Goal: Task Accomplishment & Management: Manage account settings

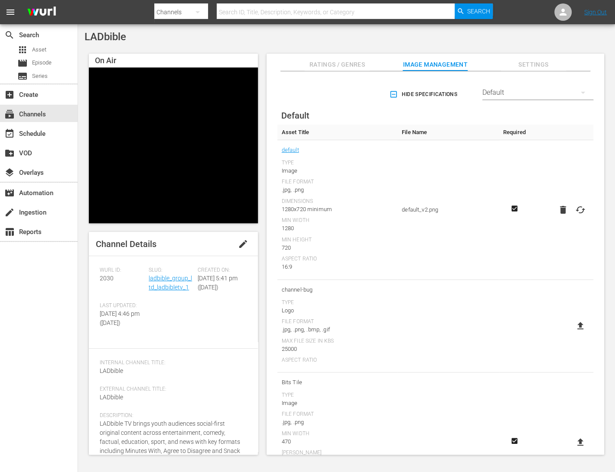
click at [384, 389] on td "Bits Tile Type Image File Format .jpg, .png Min Width 470 [PERSON_NAME] 470 Min…" at bounding box center [337, 443] width 120 height 140
click at [384, 389] on td "Bits Tile Type Image File Format .jpg, .png Min Width 470 Max Width 470 Min Hei…" at bounding box center [337, 443] width 120 height 140
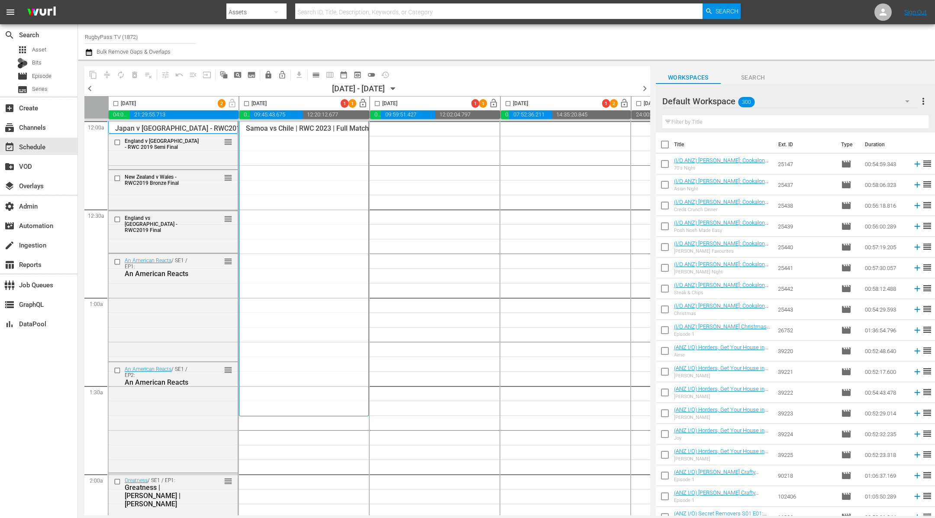
scroll to position [2931, 0]
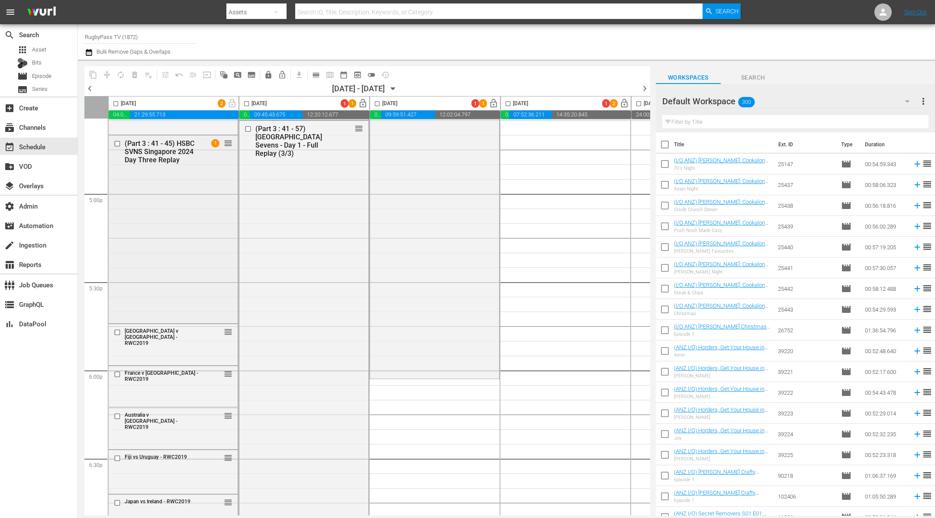
click at [199, 218] on div "(Part 3 : 41 - 45) HSBC SVNS Singapore 2024 Day Three Replay 1 reorder" at bounding box center [173, 229] width 129 height 187
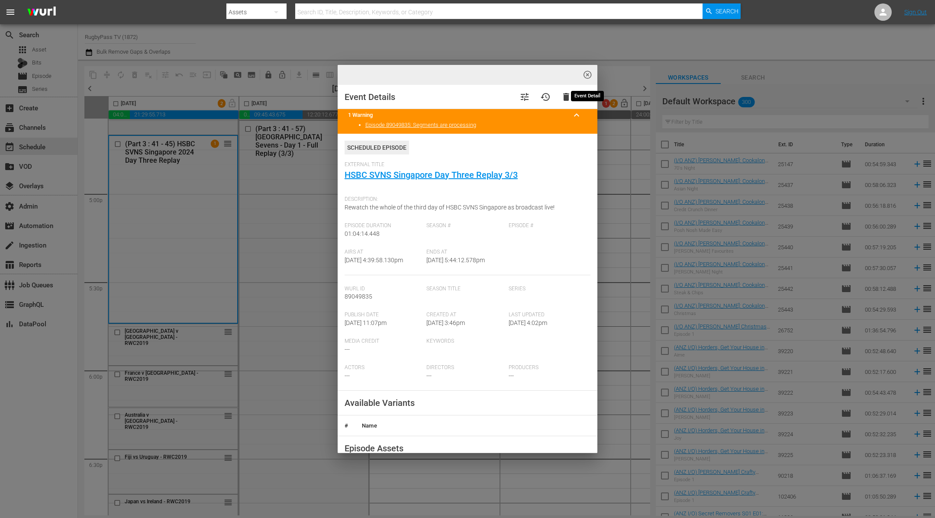
click at [587, 74] on span "highlight_off_icon" at bounding box center [588, 75] width 10 height 10
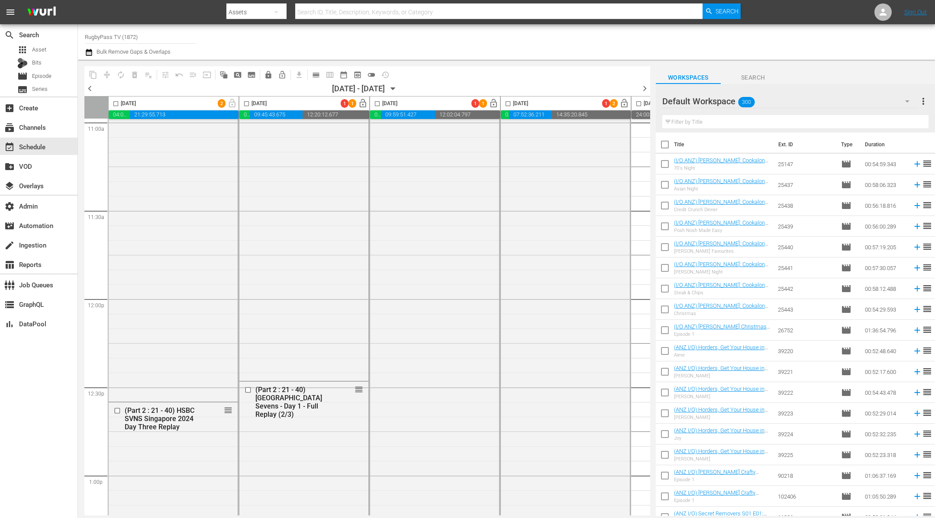
scroll to position [1936, 0]
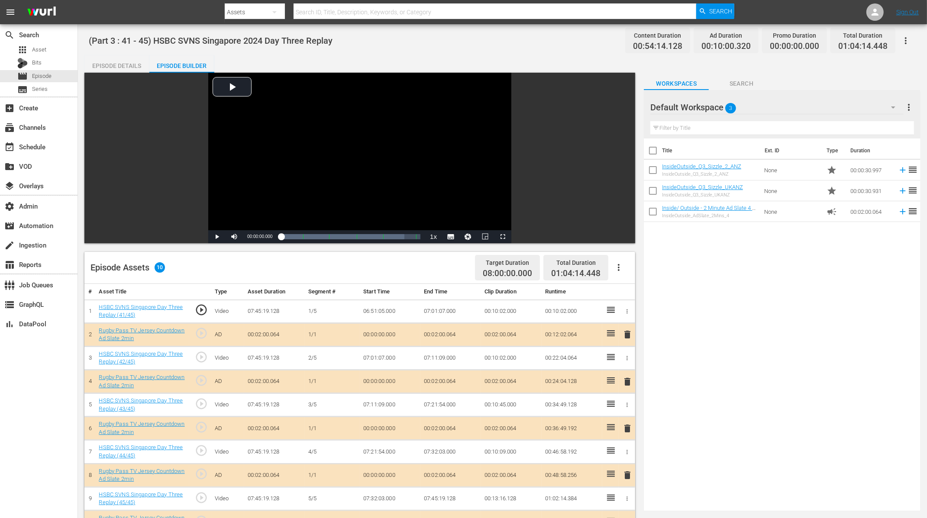
click at [906, 39] on icon "button" at bounding box center [906, 40] width 2 height 7
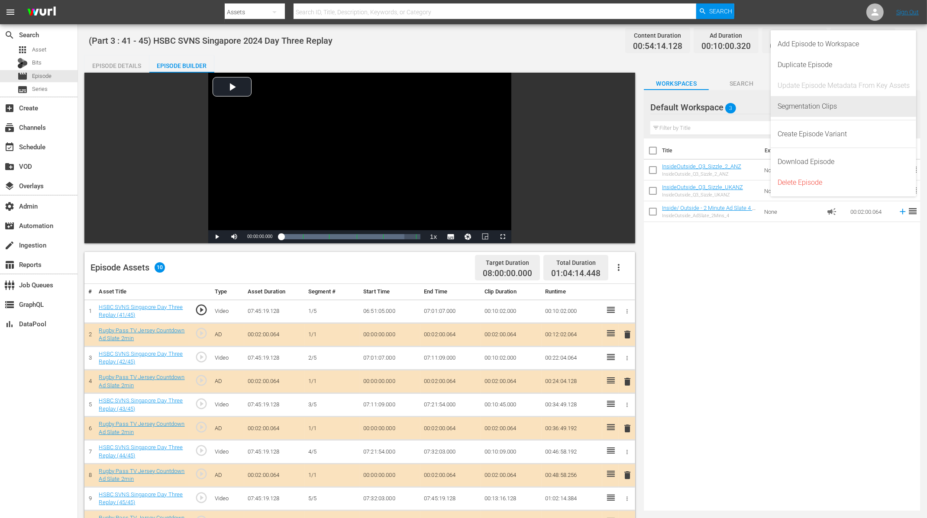
click at [835, 110] on div "Segmentation Clips" at bounding box center [844, 106] width 132 height 21
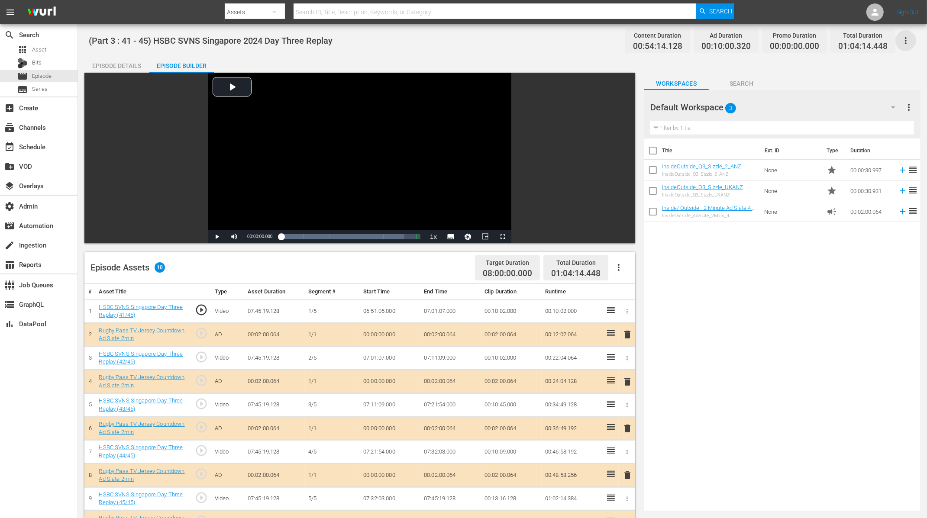
click at [905, 38] on icon "button" at bounding box center [906, 41] width 10 height 10
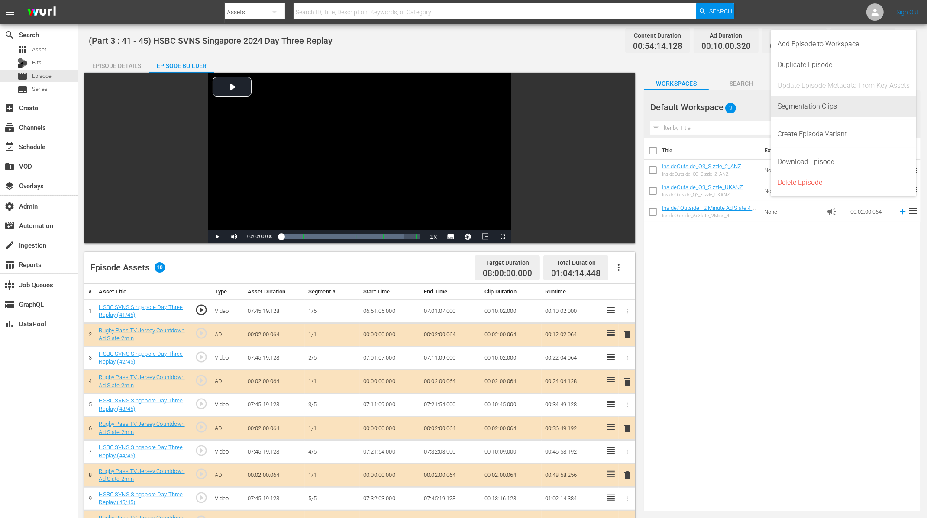
click at [799, 100] on div "Segmentation Clips" at bounding box center [844, 106] width 132 height 21
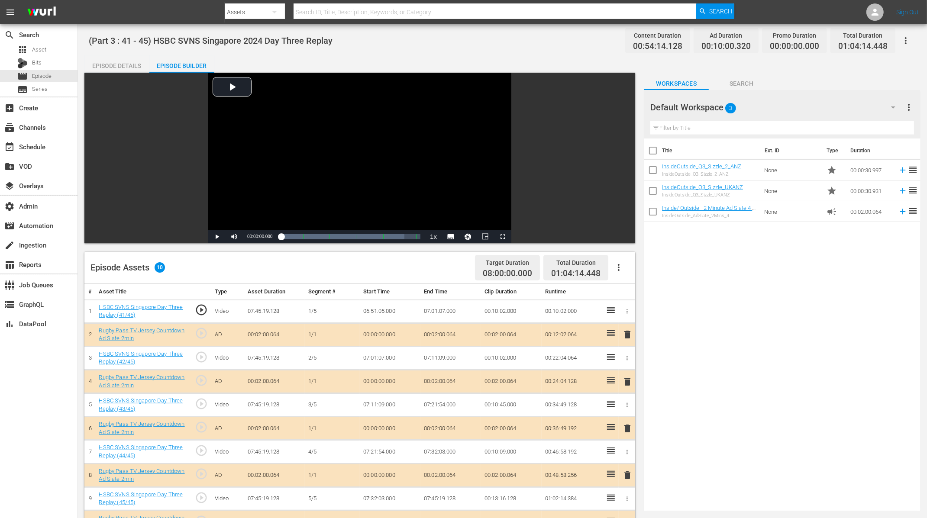
click at [387, 50] on div "(Part 3 : 41 - 45) HSBC SVNS Singapore 2024 Day Three Replay Content Duration 0…" at bounding box center [503, 40] width 828 height 19
click at [903, 38] on icon "button" at bounding box center [906, 41] width 10 height 10
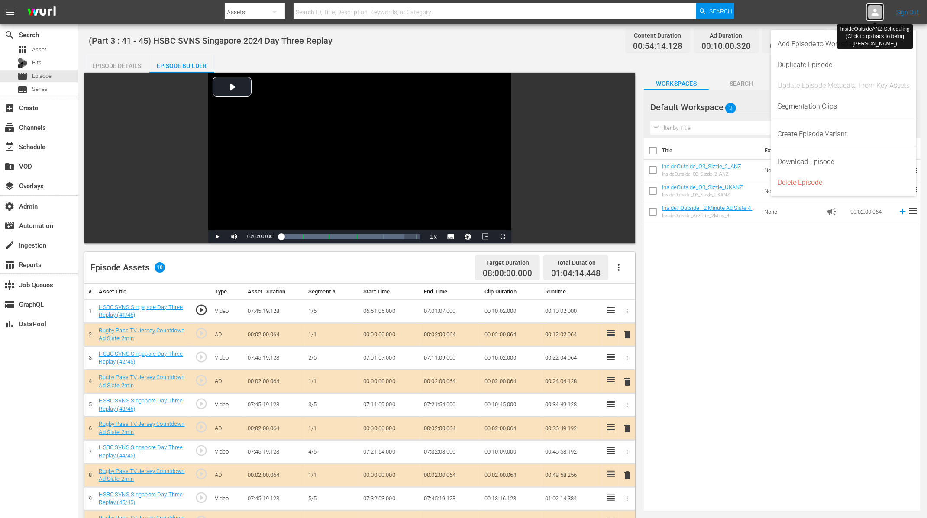
click at [873, 13] on icon at bounding box center [875, 12] width 7 height 7
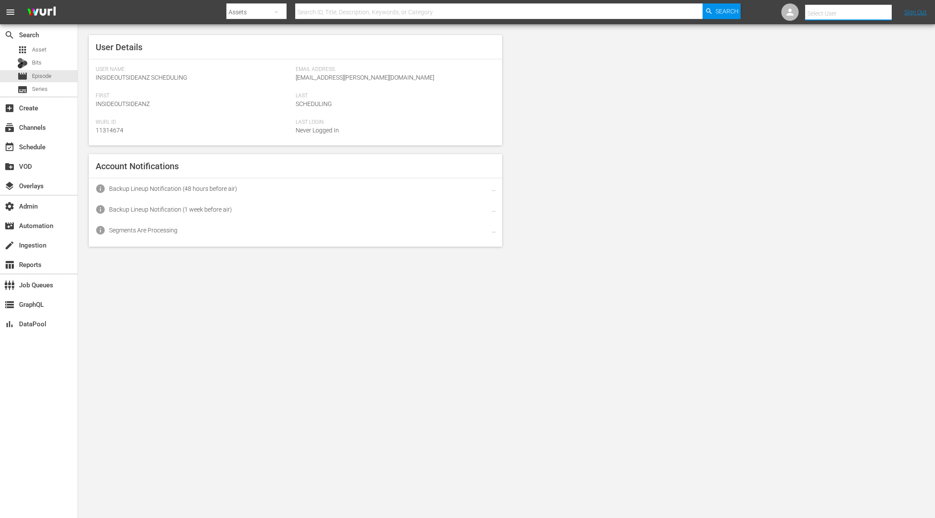
click at [873, 13] on input "text" at bounding box center [860, 13] width 111 height 21
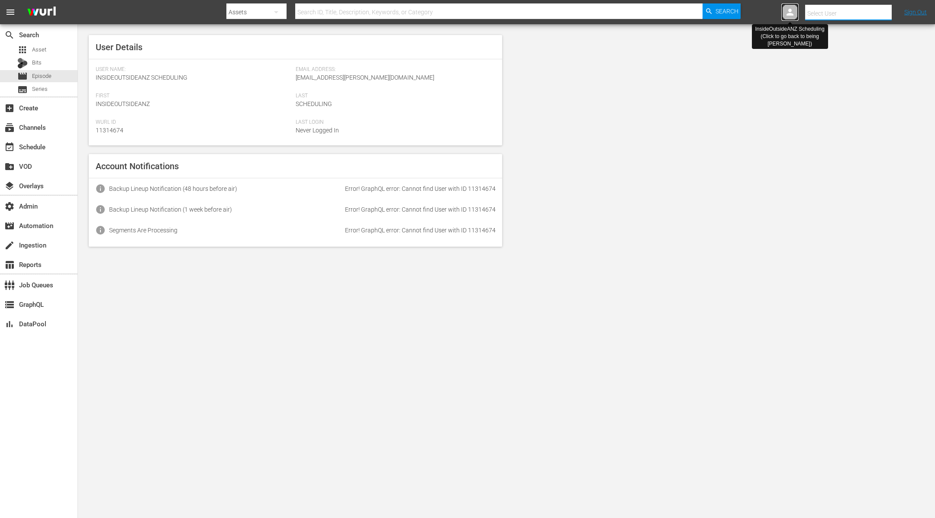
click at [790, 15] on icon at bounding box center [790, 12] width 7 height 7
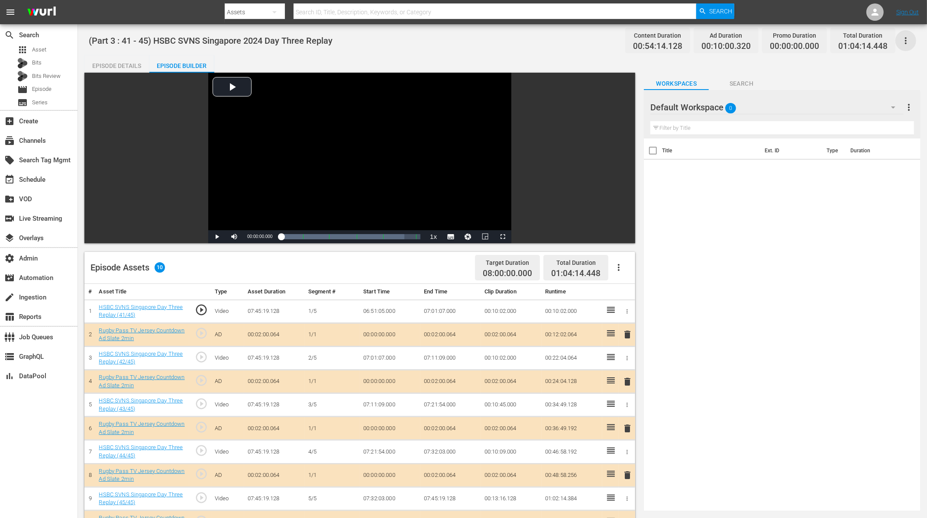
click at [903, 41] on icon "button" at bounding box center [906, 41] width 10 height 10
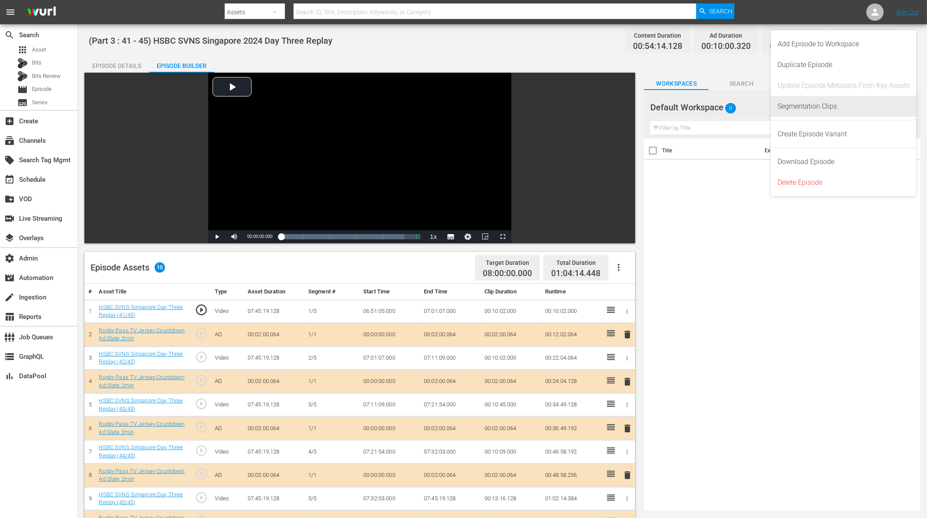
click at [818, 111] on div "Segmentation Clips" at bounding box center [844, 106] width 132 height 21
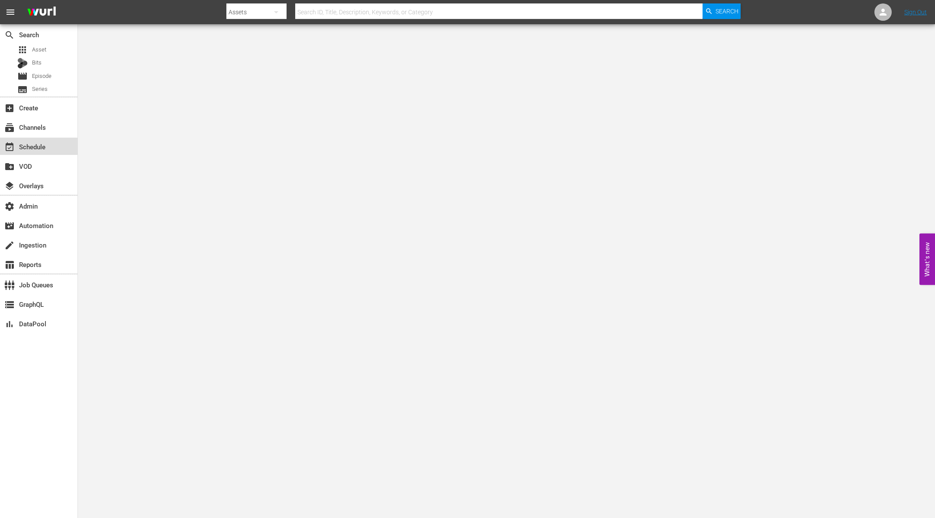
click at [45, 144] on div "event_available Schedule" at bounding box center [24, 146] width 49 height 8
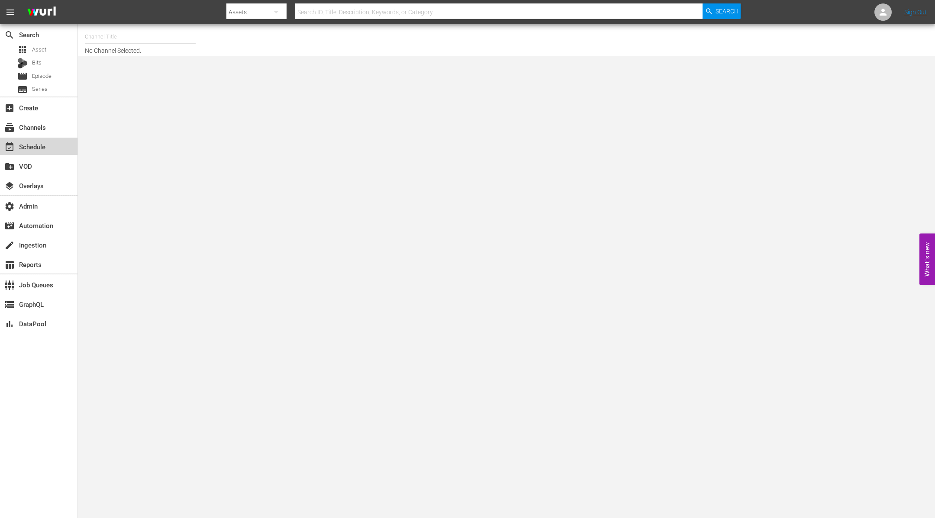
click at [73, 137] on div "event_available Schedule" at bounding box center [39, 145] width 78 height 19
click at [70, 128] on div "subscriptions Channels" at bounding box center [39, 126] width 78 height 17
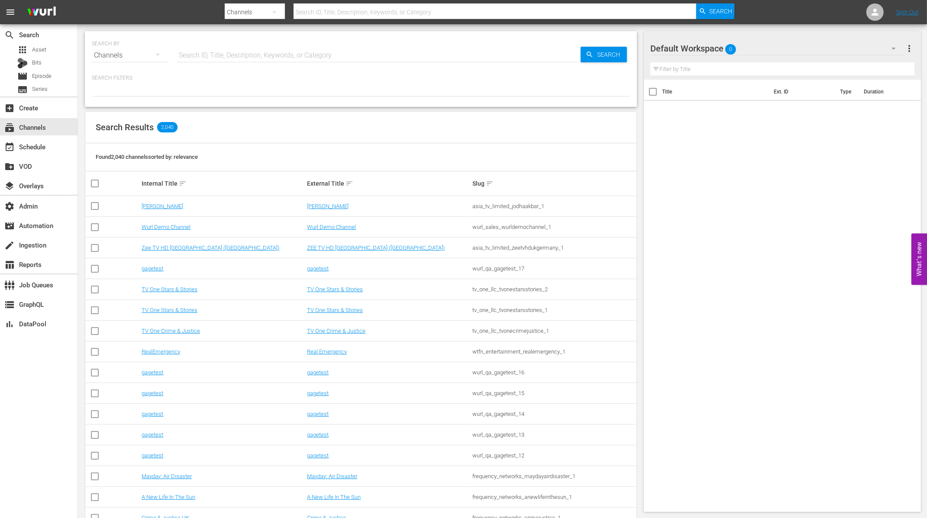
click at [217, 53] on input "text" at bounding box center [379, 55] width 404 height 21
type input "w"
type input "rugby"
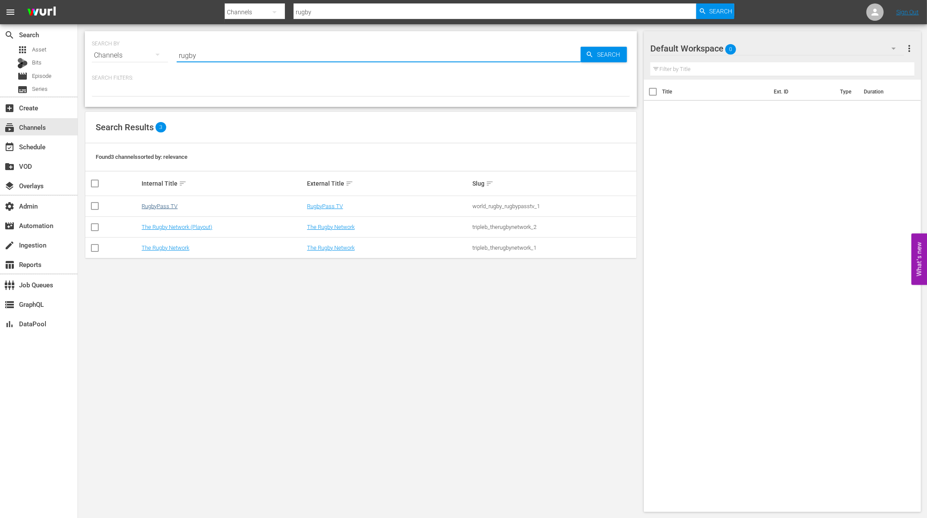
type input "rugby"
click at [171, 207] on link "RugbyPass TV" at bounding box center [160, 206] width 36 height 6
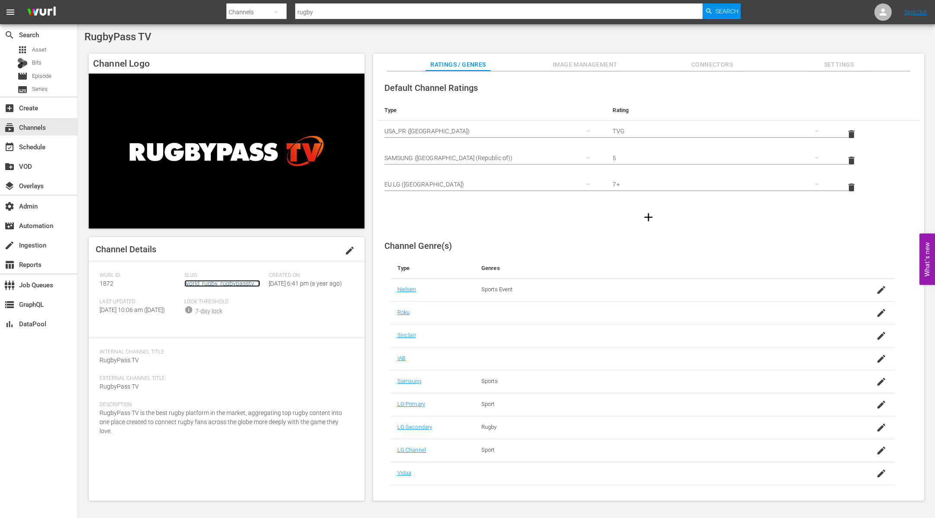
click at [228, 284] on link "world_rugby_rugbypasstv_1" at bounding box center [222, 283] width 76 height 7
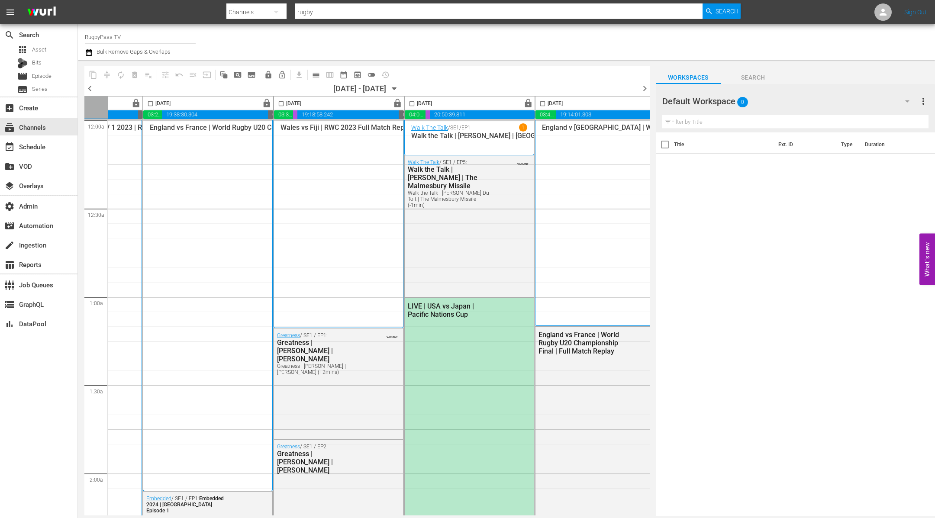
scroll to position [1, 376]
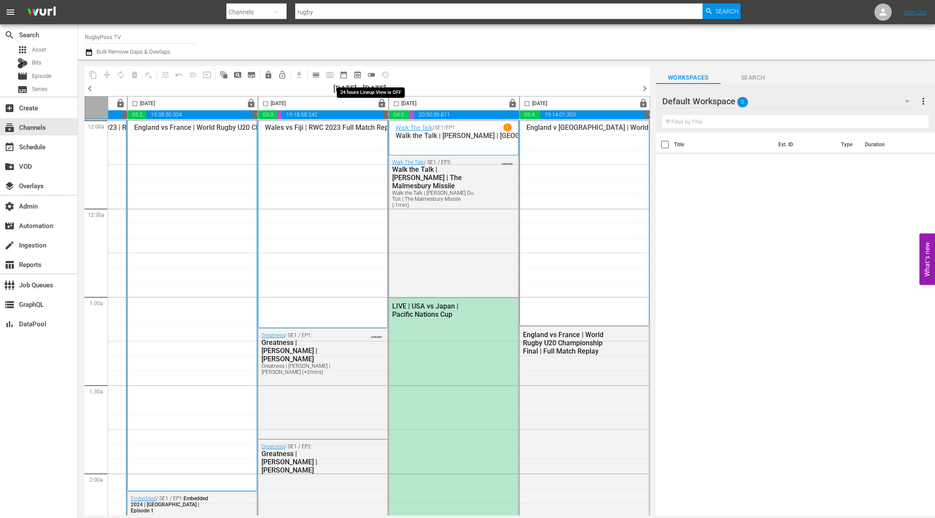
click at [372, 75] on span "toggle_off" at bounding box center [371, 75] width 9 height 9
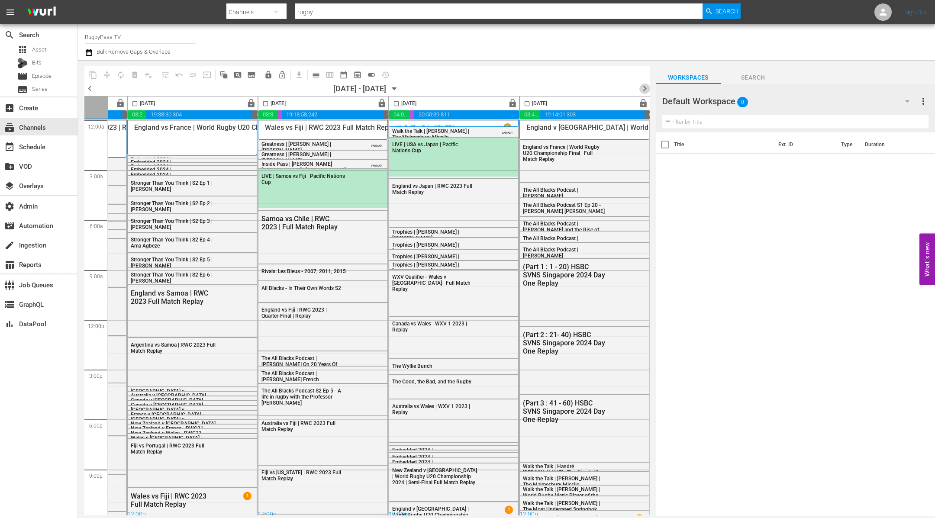
click at [646, 87] on span "chevron_right" at bounding box center [645, 88] width 11 height 11
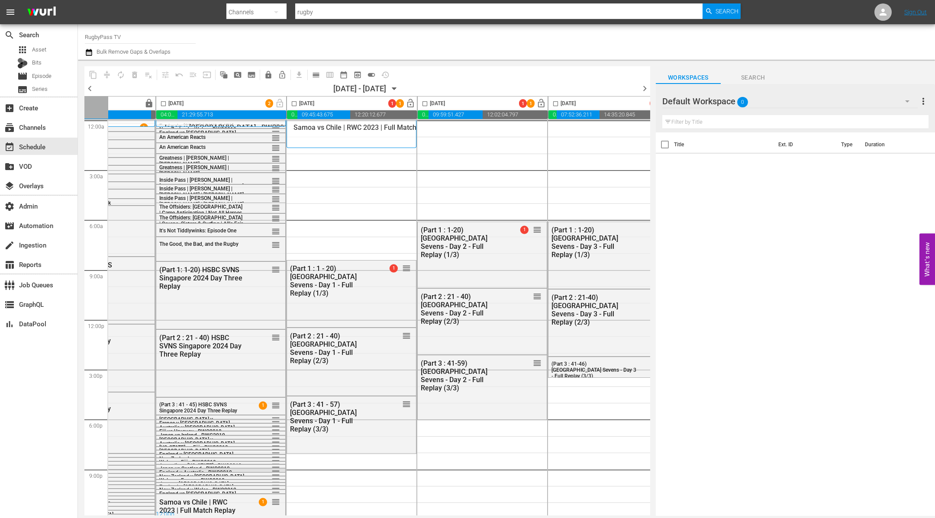
scroll to position [1, 0]
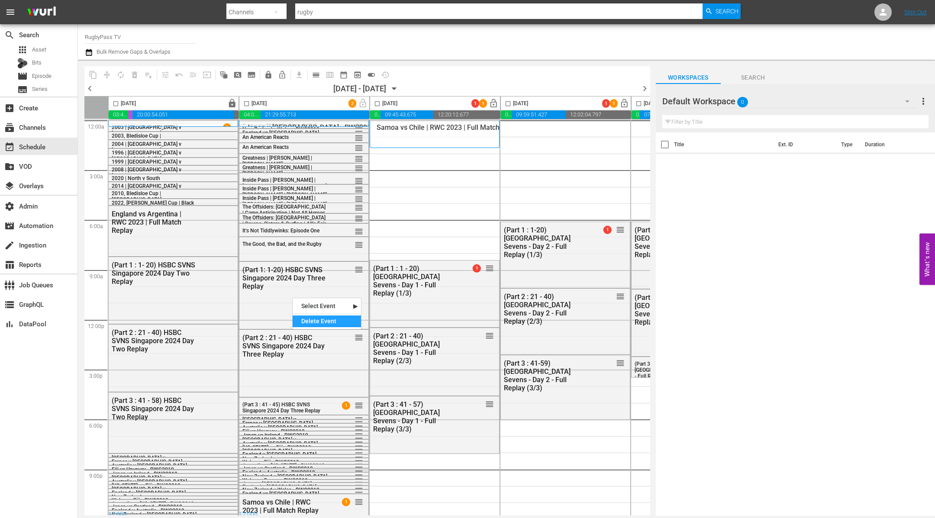
click at [316, 317] on div "Delete Event" at bounding box center [327, 322] width 68 height 12
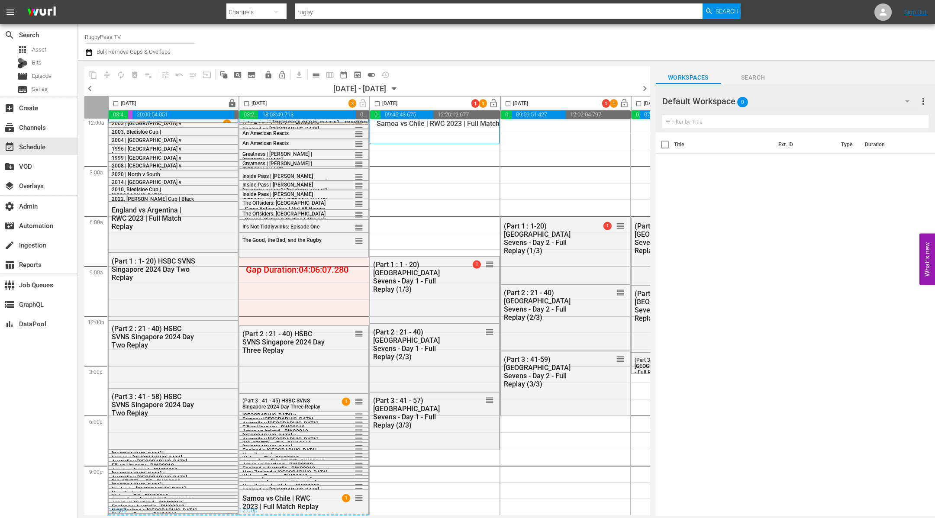
scroll to position [8, 0]
click at [346, 373] on div "Delete Event" at bounding box center [355, 374] width 68 height 12
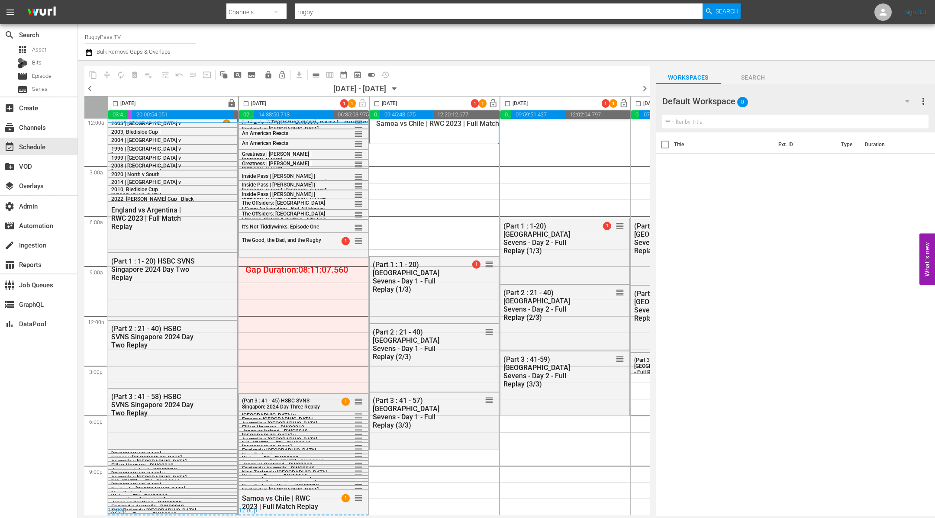
click at [324, 394] on div "(Part 3 : 41 - 45) HSBC SVNS Singapore 2024 Day Three Replay 1 reorder" at bounding box center [303, 403] width 129 height 19
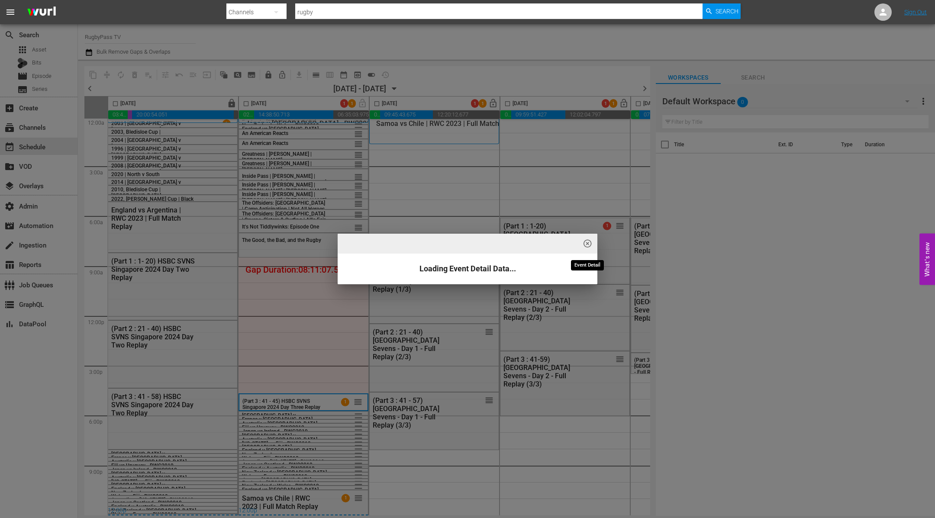
click at [590, 243] on span "highlight_off_icon" at bounding box center [588, 244] width 10 height 10
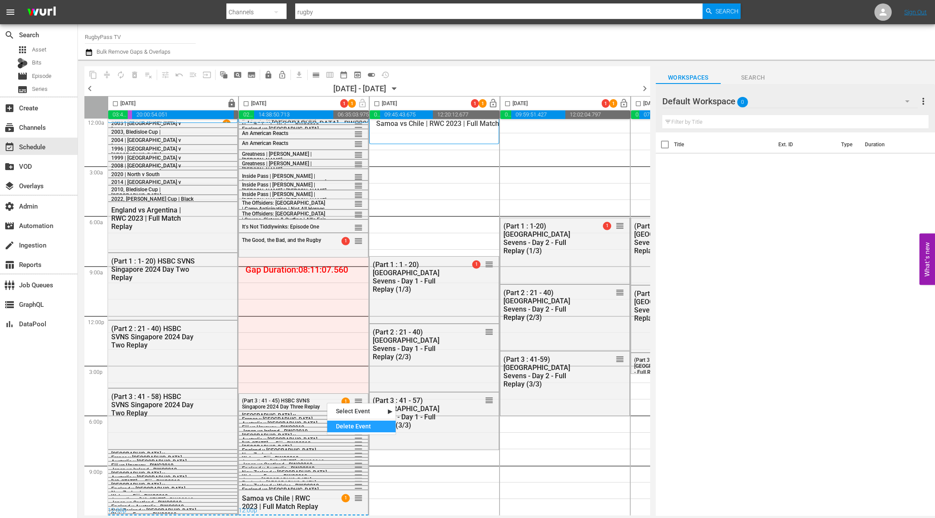
click at [339, 421] on div "Delete Event" at bounding box center [361, 427] width 68 height 12
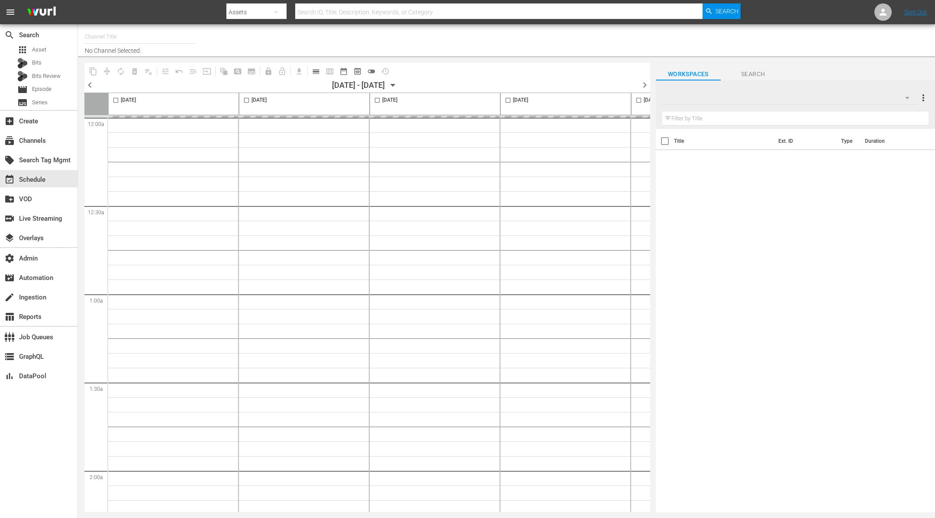
type input "RugbyPass TV (1872)"
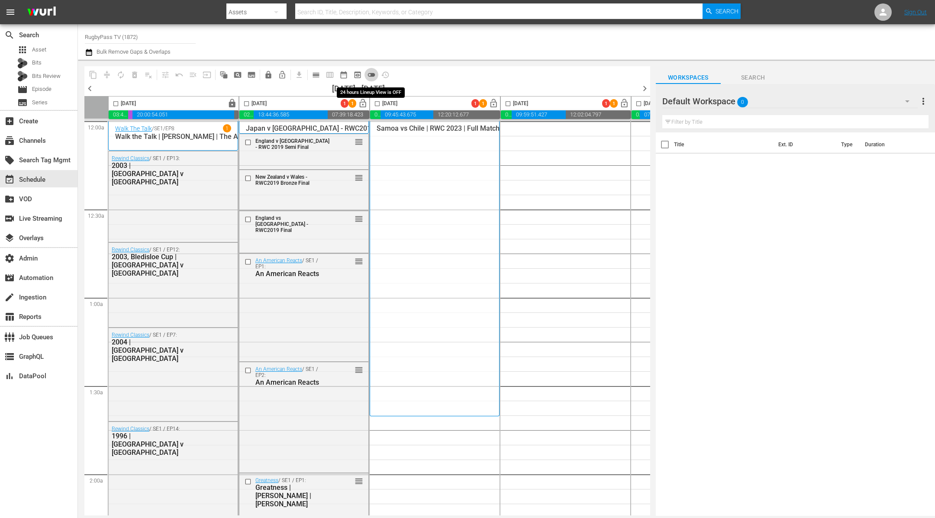
click at [371, 74] on span "toggle_off" at bounding box center [371, 75] width 9 height 9
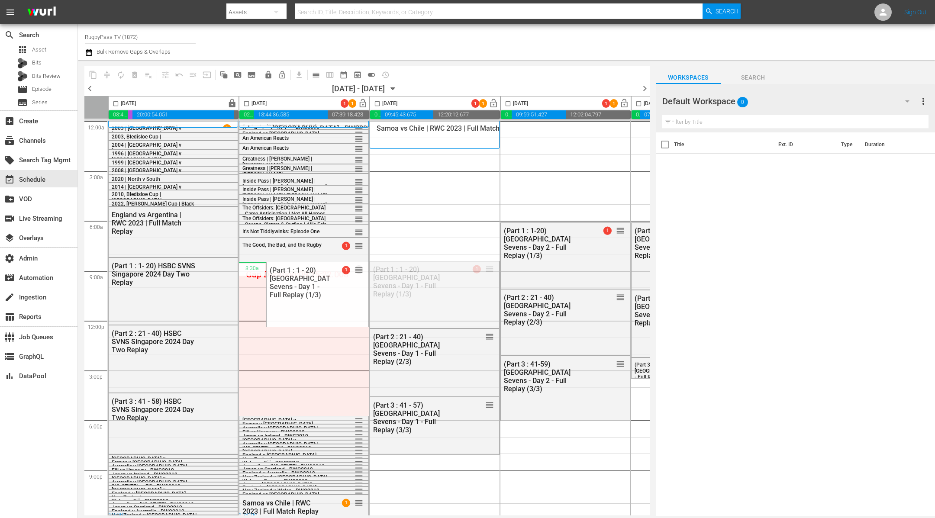
drag, startPoint x: 490, startPoint y: 267, endPoint x: 463, endPoint y: 297, distance: 40.2
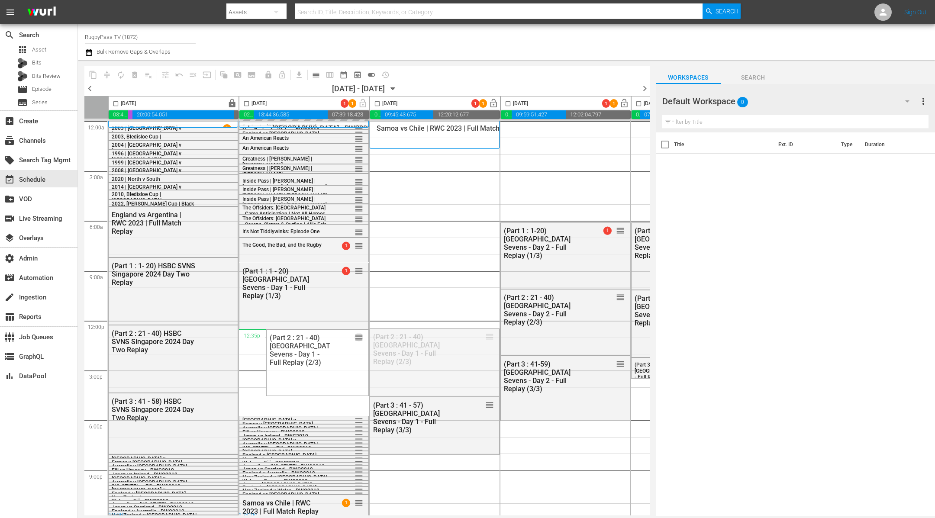
drag, startPoint x: 493, startPoint y: 335, endPoint x: 486, endPoint y: 366, distance: 31.5
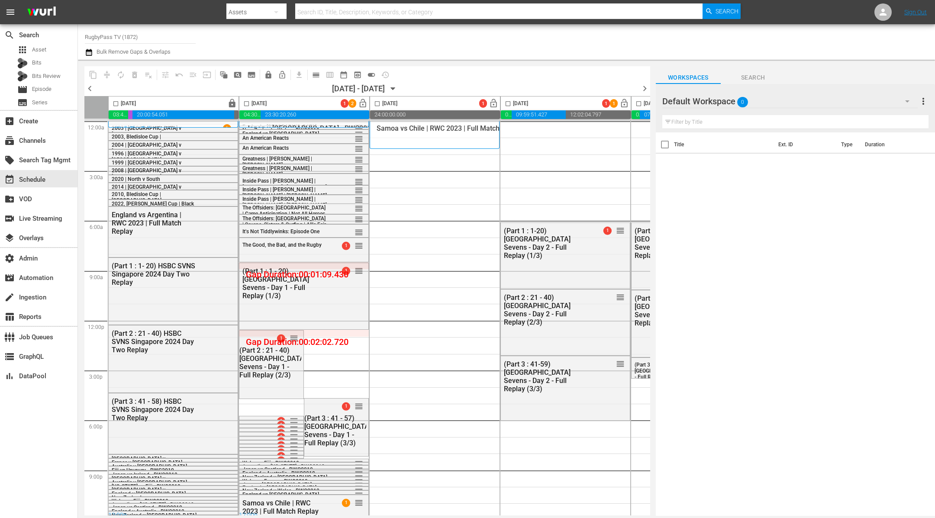
click at [424, 171] on div "11" at bounding box center [435, 320] width 130 height 399
click at [248, 103] on input "checkbox" at bounding box center [247, 105] width 10 height 10
click at [104, 77] on span "compress" at bounding box center [107, 75] width 9 height 9
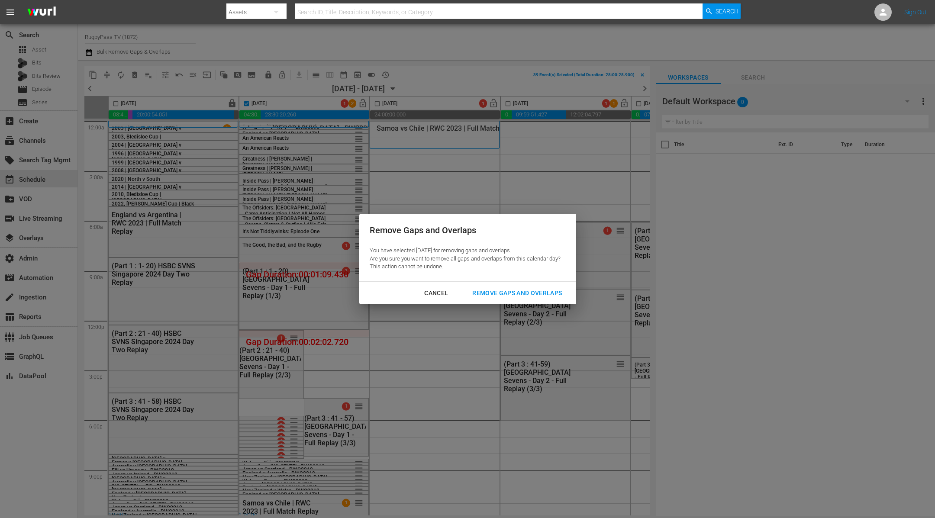
click at [429, 292] on div "Cancel" at bounding box center [436, 293] width 38 height 11
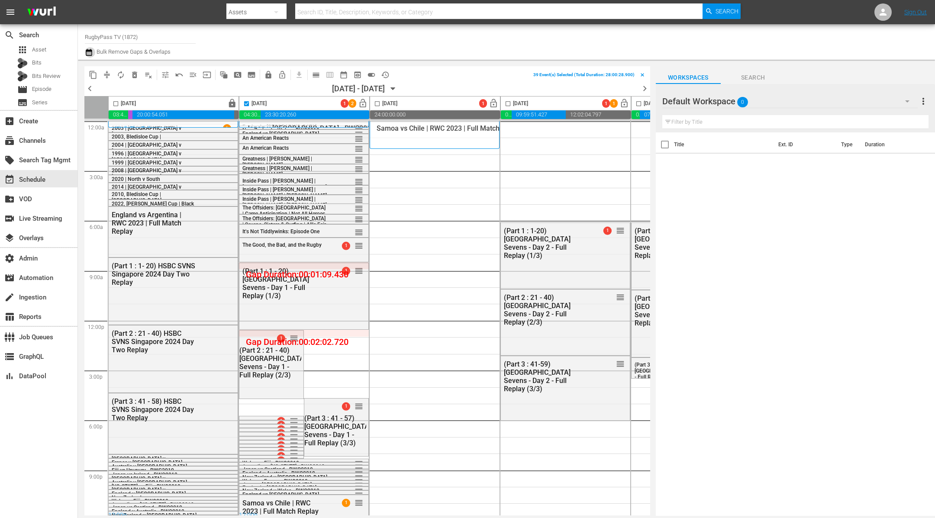
click at [92, 54] on icon "button" at bounding box center [89, 52] width 8 height 10
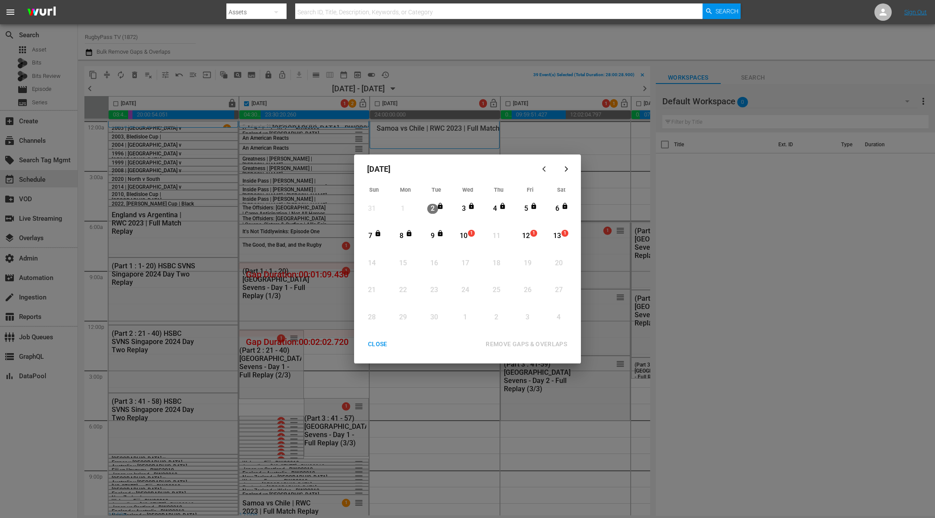
click at [467, 235] on div "10" at bounding box center [464, 236] width 11 height 10
click at [498, 235] on div "11" at bounding box center [496, 236] width 11 height 10
click at [384, 346] on div "CLOSE" at bounding box center [377, 344] width 33 height 11
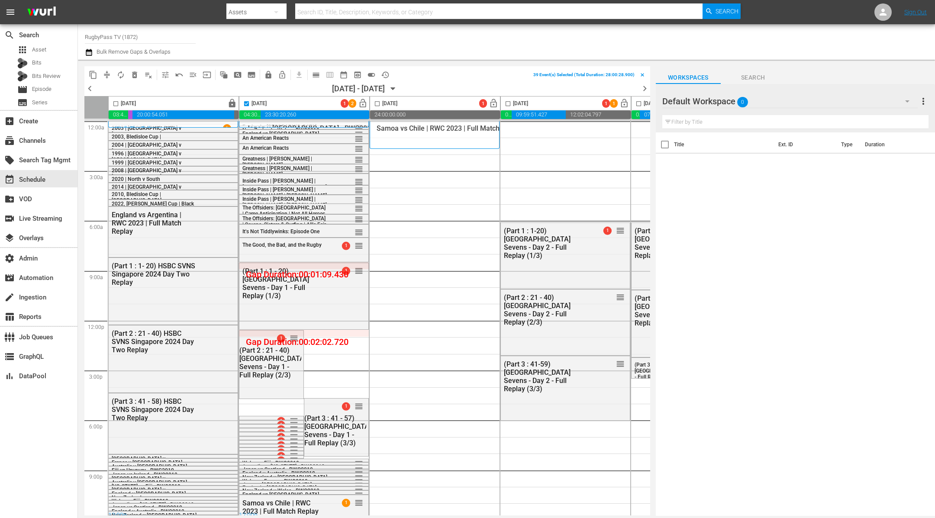
click at [107, 74] on span "compress" at bounding box center [107, 75] width 9 height 9
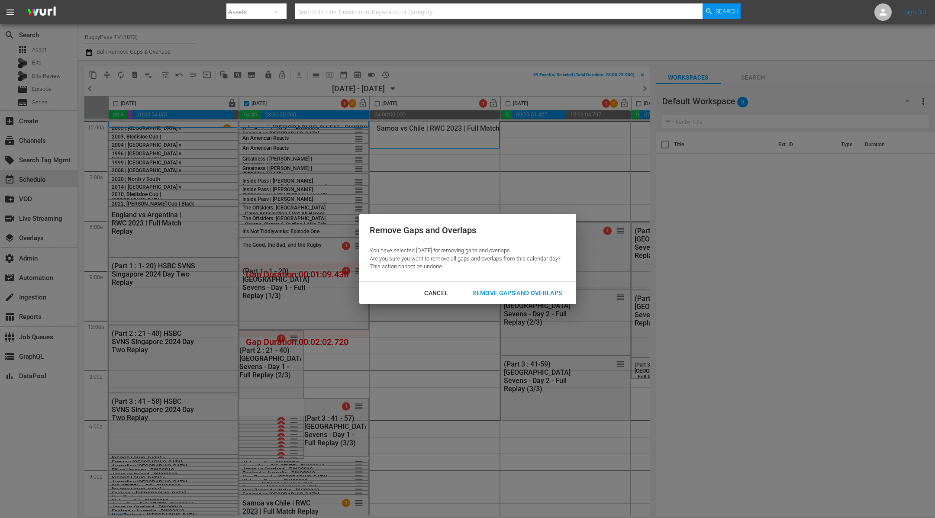
click at [513, 286] on button "Remove Gaps and Overlaps" at bounding box center [517, 293] width 110 height 16
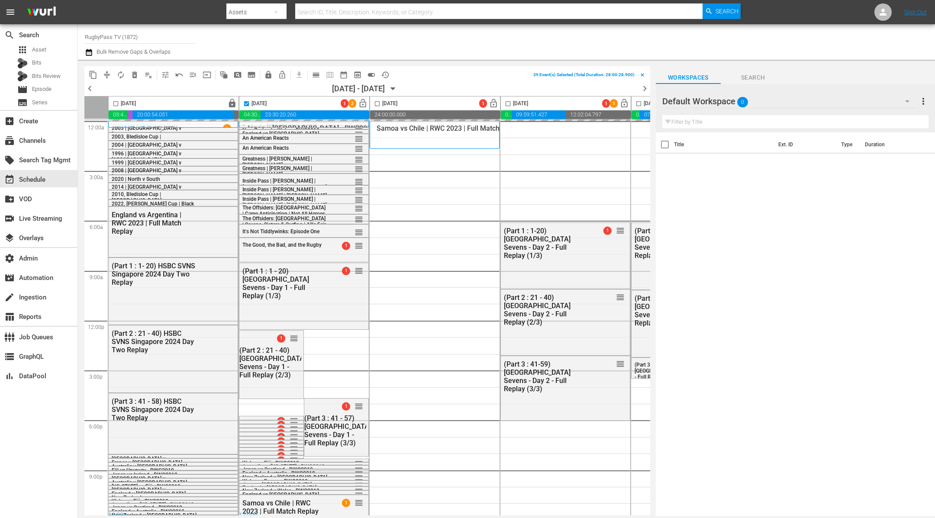
checkbox input "false"
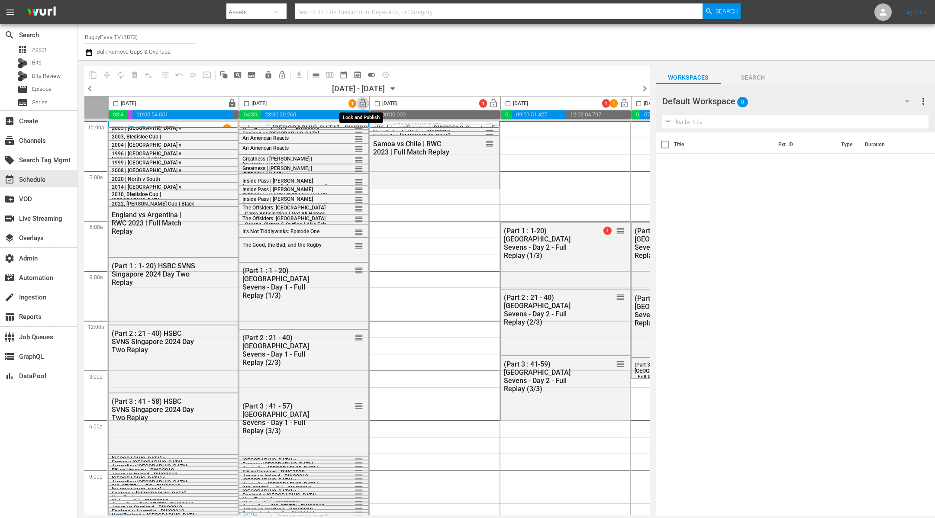
click at [361, 103] on span "lock_open" at bounding box center [363, 104] width 10 height 10
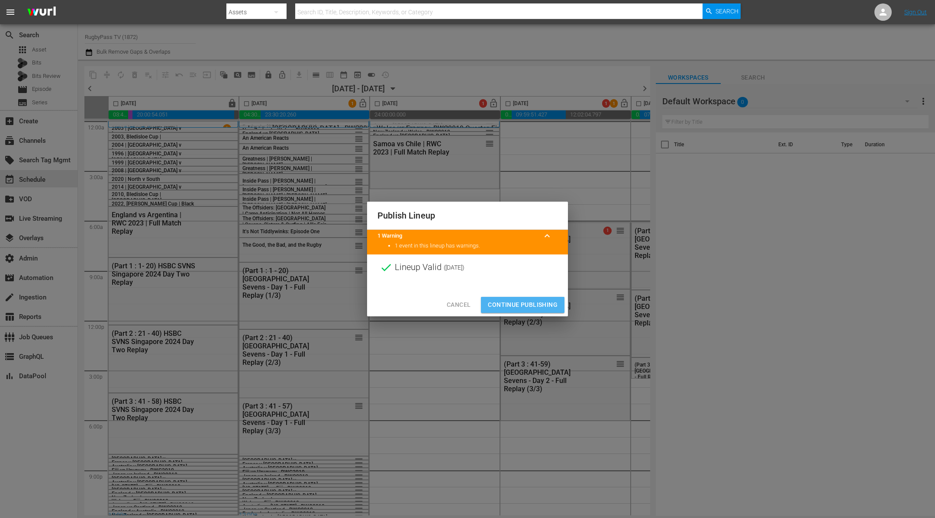
click at [511, 302] on span "Continue Publishing" at bounding box center [523, 305] width 70 height 11
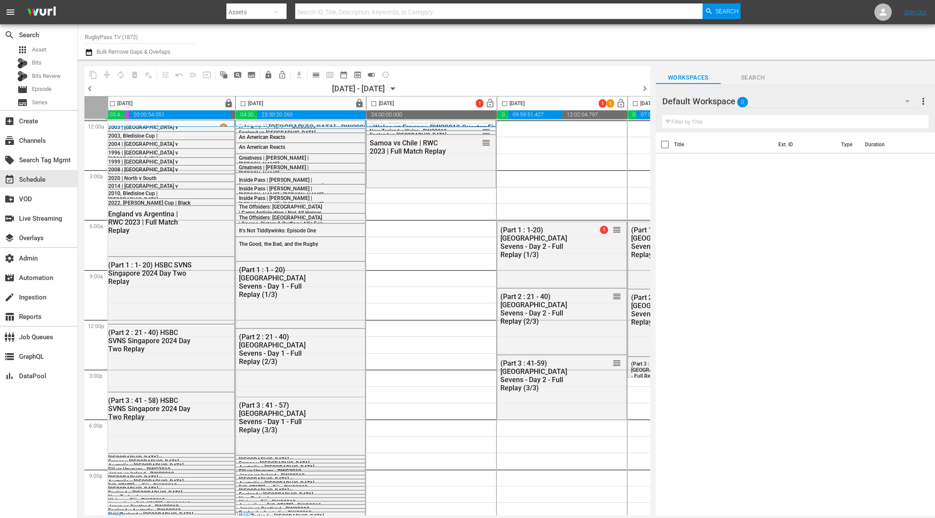
scroll to position [1, 0]
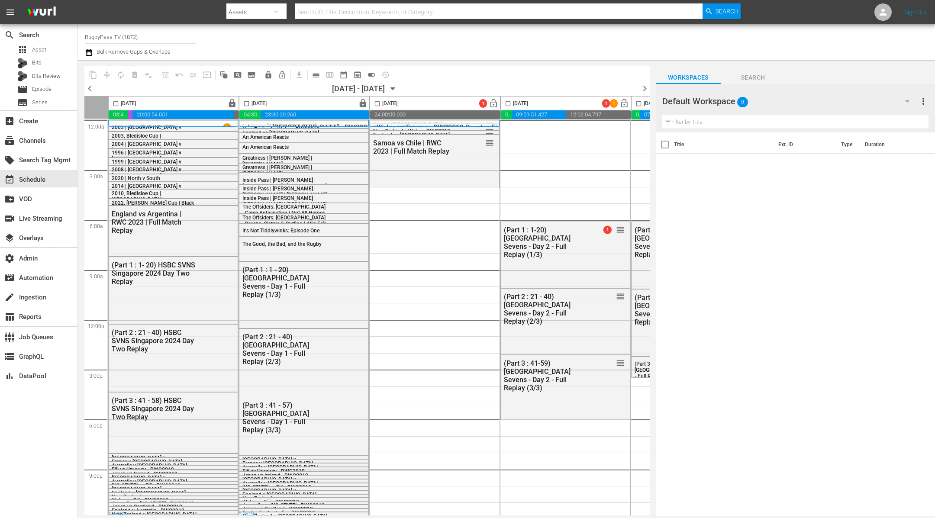
click at [800, 100] on div "Default Workspace 0" at bounding box center [791, 101] width 256 height 24
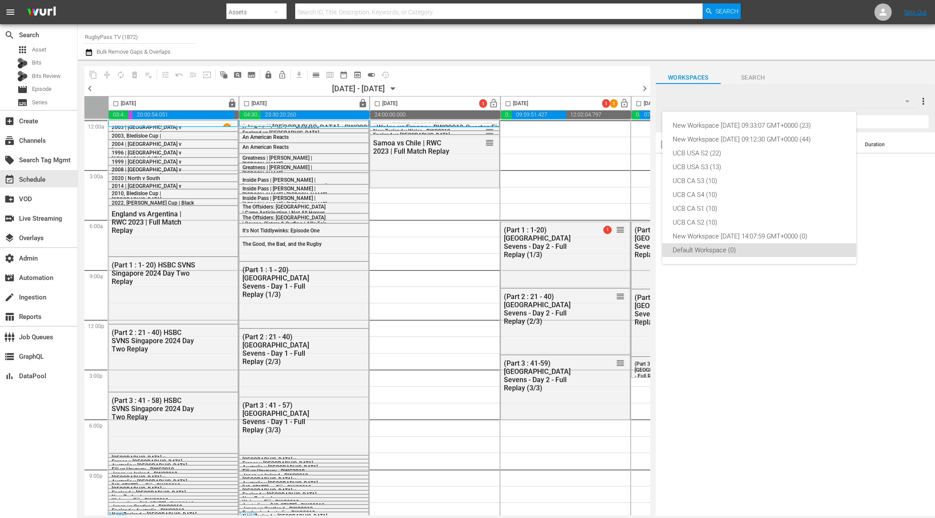
click at [880, 16] on div "New Workspace Fri Jul 25 2025 09:33:07 GMT+0000 (23) New Workspace Mon Jun 16 2…" at bounding box center [467, 259] width 935 height 518
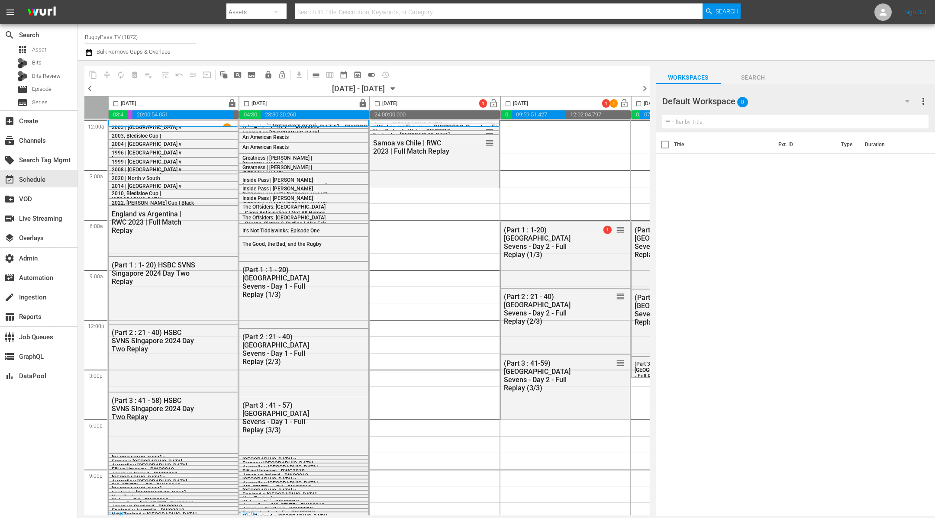
click at [880, 16] on div "New Workspace Fri Jul 25 2025 09:33:07 GMT+0000 (23) New Workspace Mon Jun 16 2…" at bounding box center [467, 259] width 935 height 518
click at [880, 11] on icon at bounding box center [883, 12] width 10 height 10
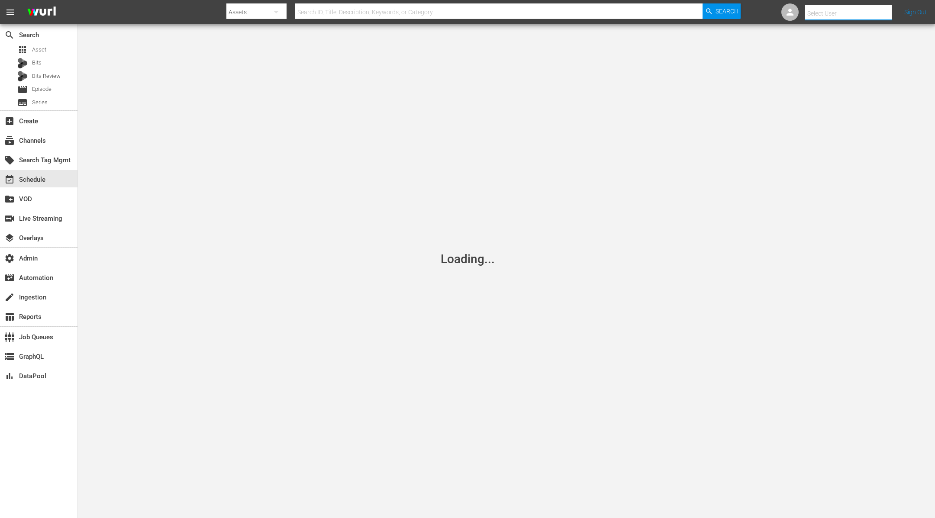
click at [880, 11] on input "text" at bounding box center [860, 13] width 111 height 21
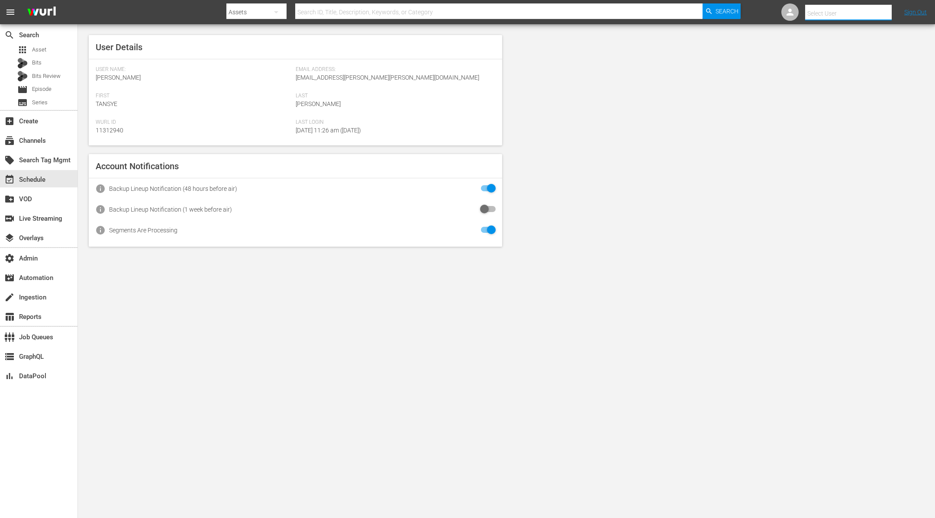
click at [841, 18] on input "text" at bounding box center [860, 13] width 111 height 21
click at [839, 59] on div "RugbyPassTV Scheduling <RugbyPassTV-Scheduling@wurl.com>" at bounding box center [833, 58] width 135 height 21
type input "RugbyPassTV Scheduling (11314672)"
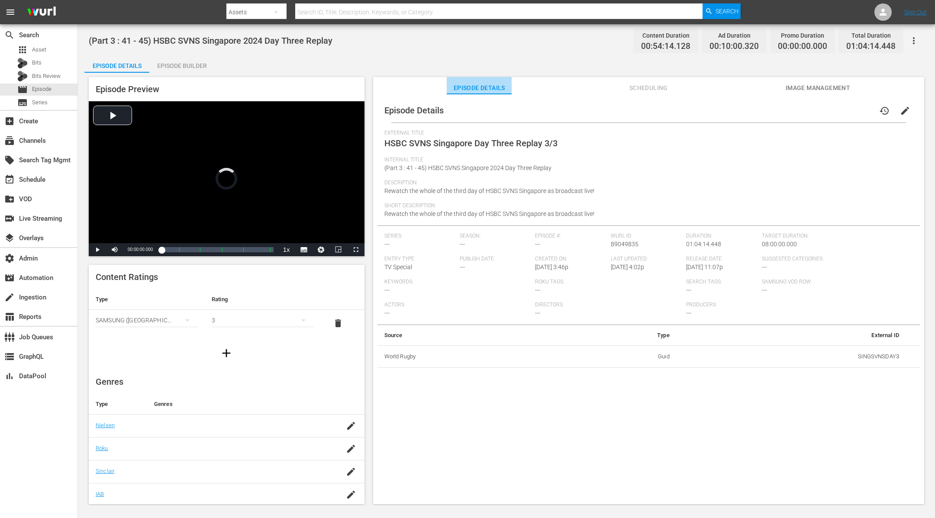
click at [472, 88] on span "Episode Details" at bounding box center [479, 88] width 65 height 11
click at [198, 68] on div "Episode Builder" at bounding box center [181, 65] width 65 height 21
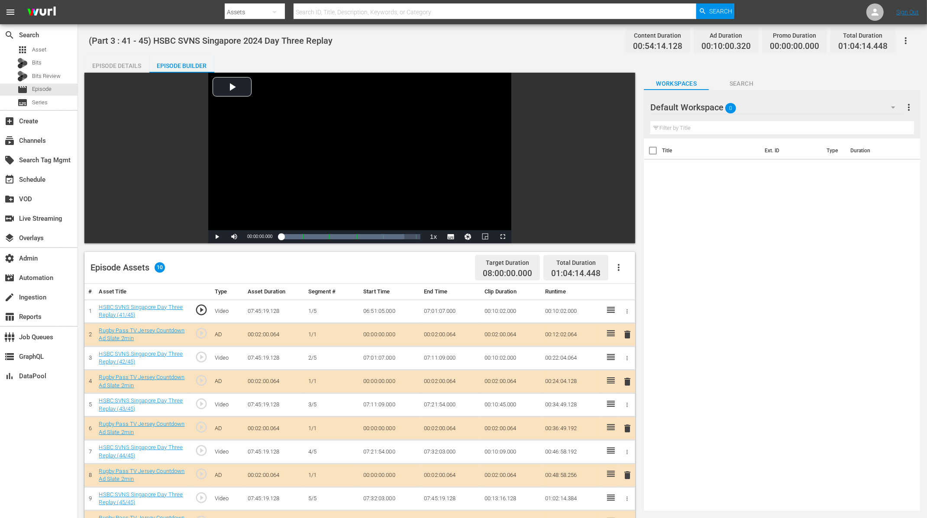
click at [481, 42] on div "(Part 3 : 41 - 45) HSBC SVNS Singapore 2024 Day Three Replay Content Duration 0…" at bounding box center [503, 40] width 828 height 19
click at [909, 38] on icon "button" at bounding box center [906, 41] width 10 height 10
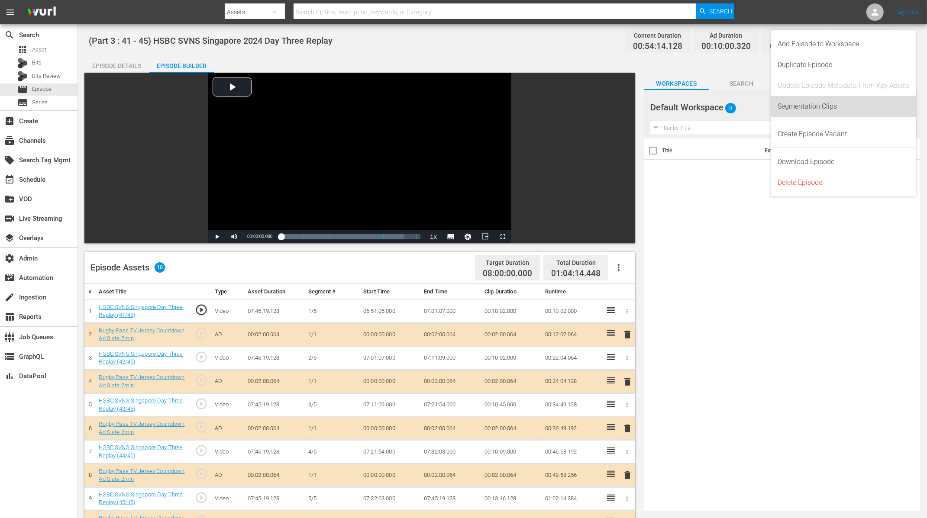
click at [828, 100] on div "Segmentation Clips" at bounding box center [844, 106] width 132 height 21
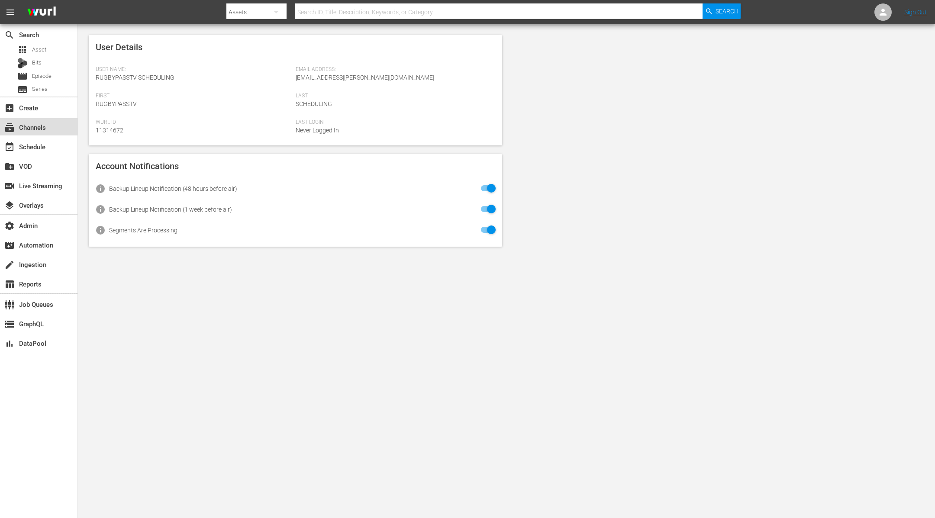
click at [52, 126] on div "subscriptions Channels" at bounding box center [39, 126] width 78 height 17
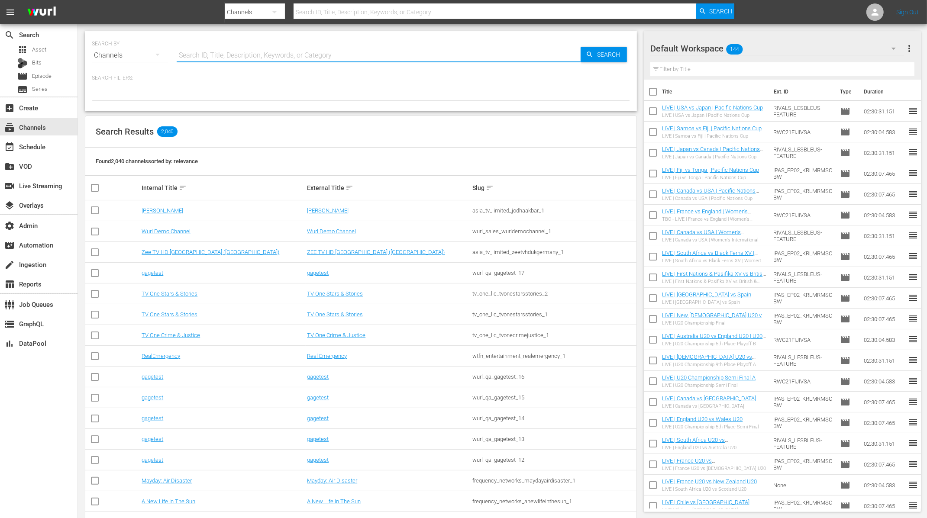
click at [345, 59] on input "text" at bounding box center [379, 55] width 404 height 21
type input "rugby"
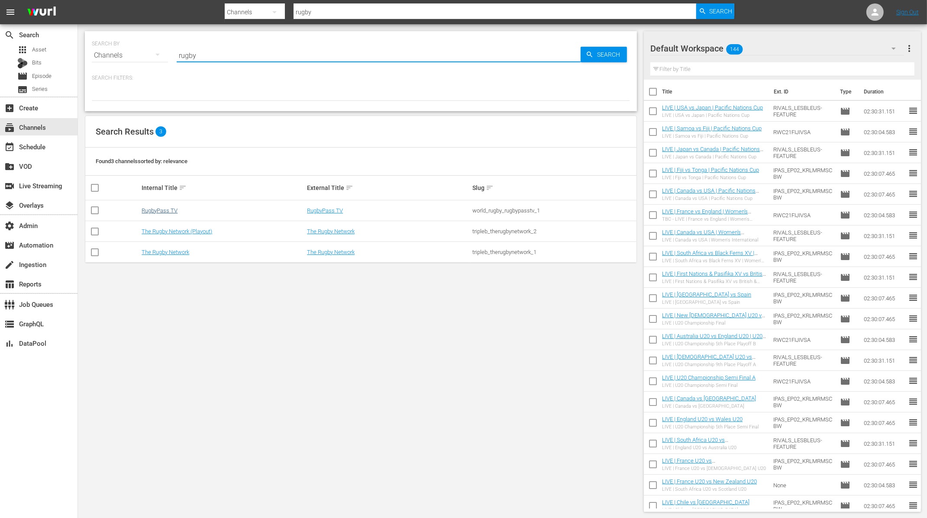
type input "rugby"
click at [156, 210] on link "RugbyPass TV" at bounding box center [160, 210] width 36 height 6
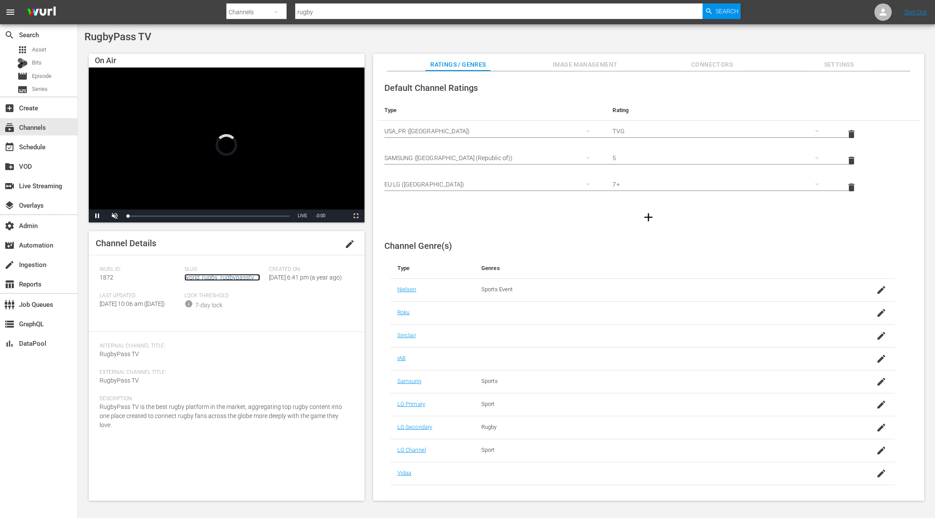
click at [240, 276] on link "world_rugby_rugbypasstv_1" at bounding box center [222, 277] width 76 height 7
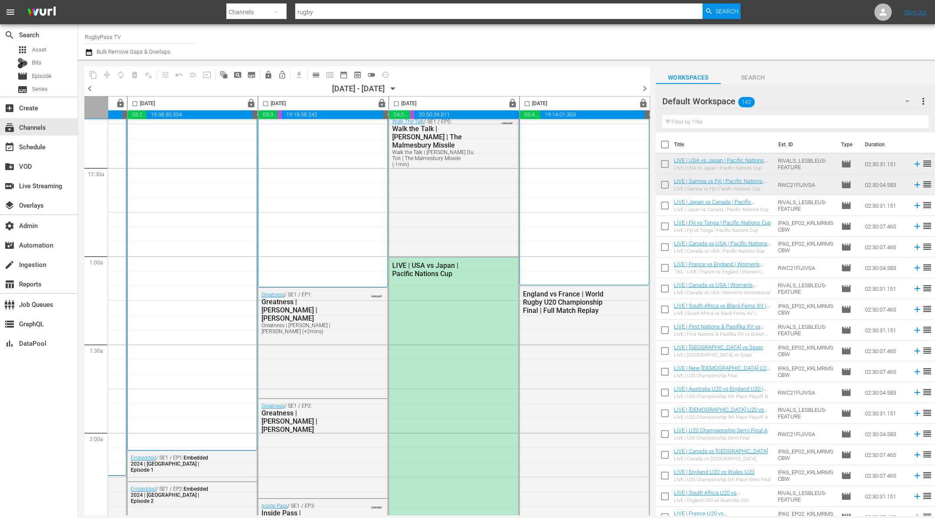
scroll to position [0, 376]
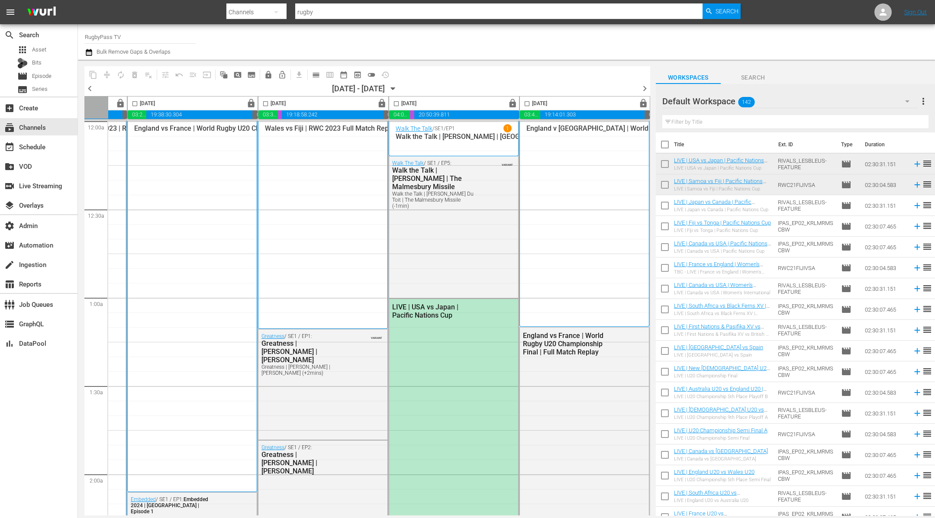
click at [641, 85] on span "chevron_right" at bounding box center [645, 88] width 11 height 11
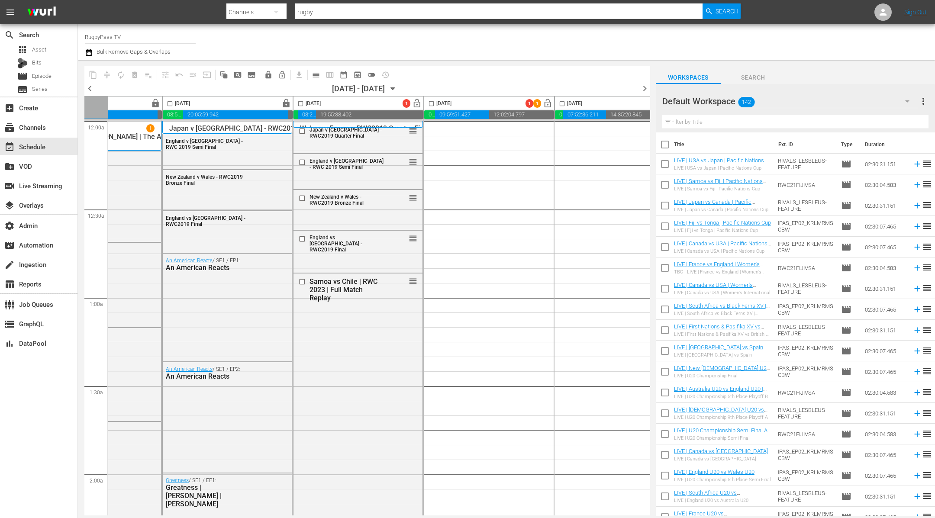
scroll to position [0, 92]
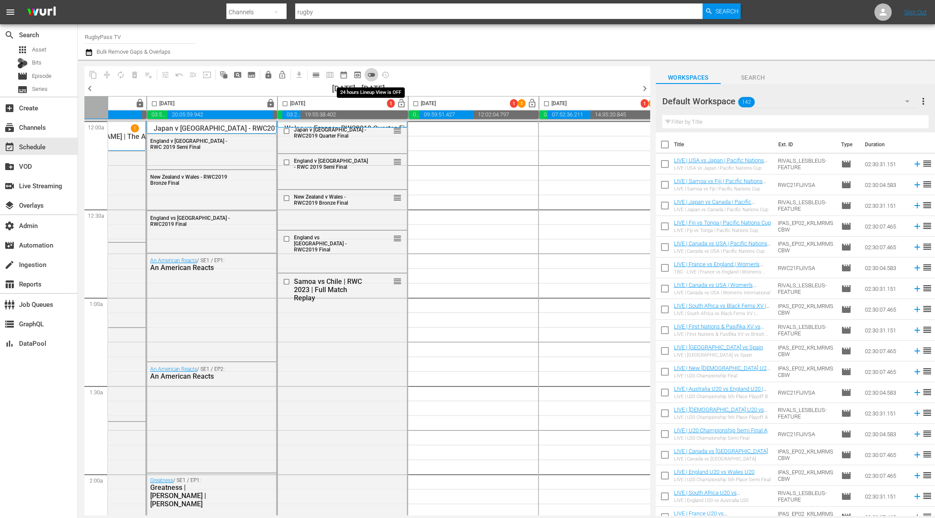
click at [374, 75] on span "toggle_off" at bounding box center [371, 75] width 9 height 9
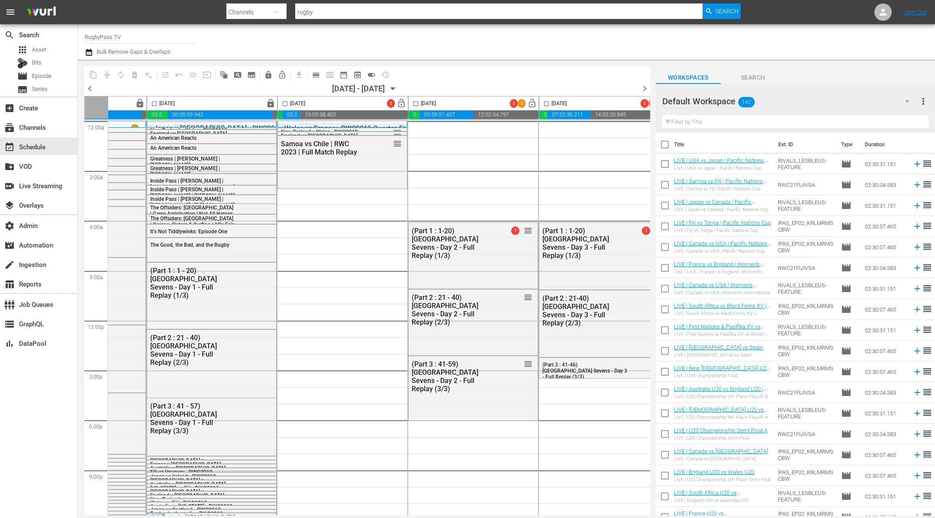
click at [779, 102] on div "Default Workspace 142" at bounding box center [791, 101] width 256 height 24
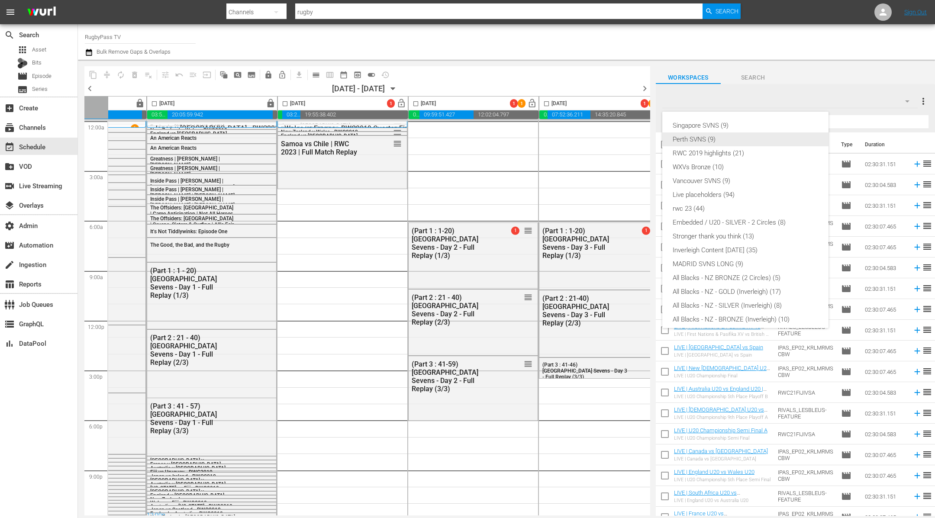
scroll to position [0, 0]
click at [758, 151] on div "RWC 2019 highlights (21)" at bounding box center [746, 153] width 146 height 14
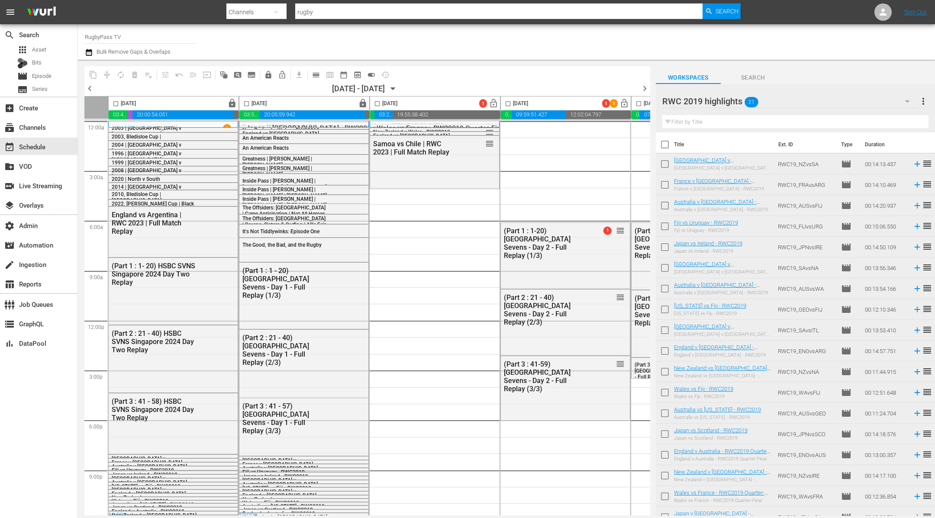
click at [833, 99] on div "RWC 2019 highlights 21" at bounding box center [791, 101] width 256 height 24
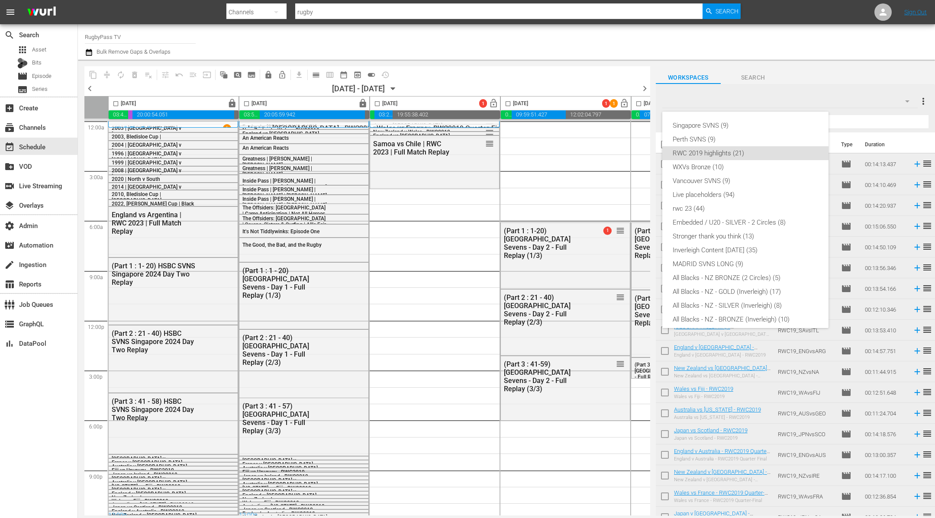
scroll to position [21, 0]
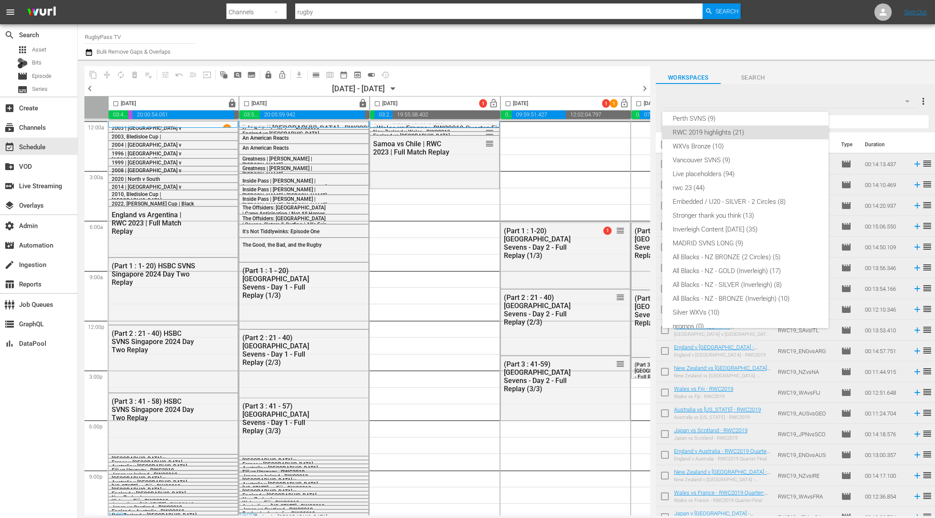
click at [825, 82] on div "Singapore SVNS (9) Perth SVNS (9) RWC 2019 highlights (21) WXVs Bronze (10) Van…" at bounding box center [467, 259] width 935 height 518
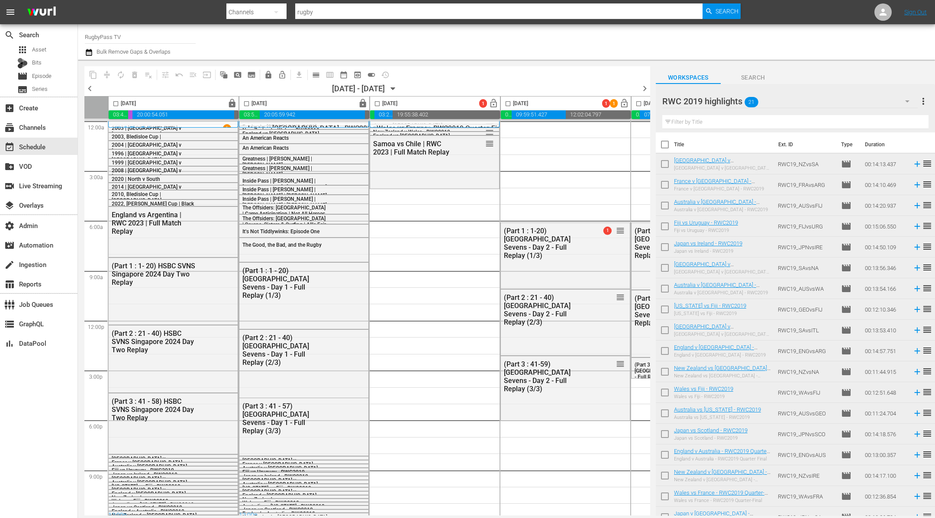
click at [802, 100] on div "RWC 2019 highlights 21" at bounding box center [791, 101] width 256 height 24
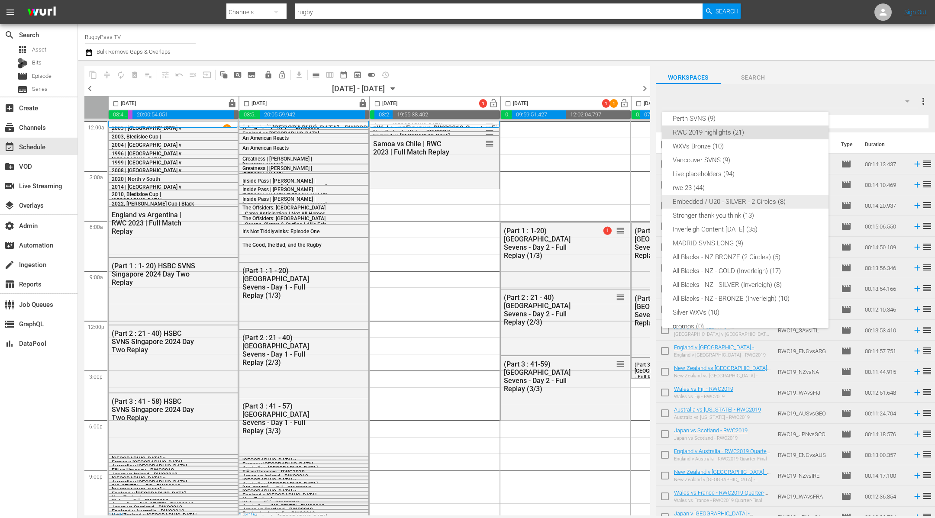
click at [736, 202] on div "Embedded / U20 - SILVER - 2 Circles (8)" at bounding box center [746, 202] width 146 height 14
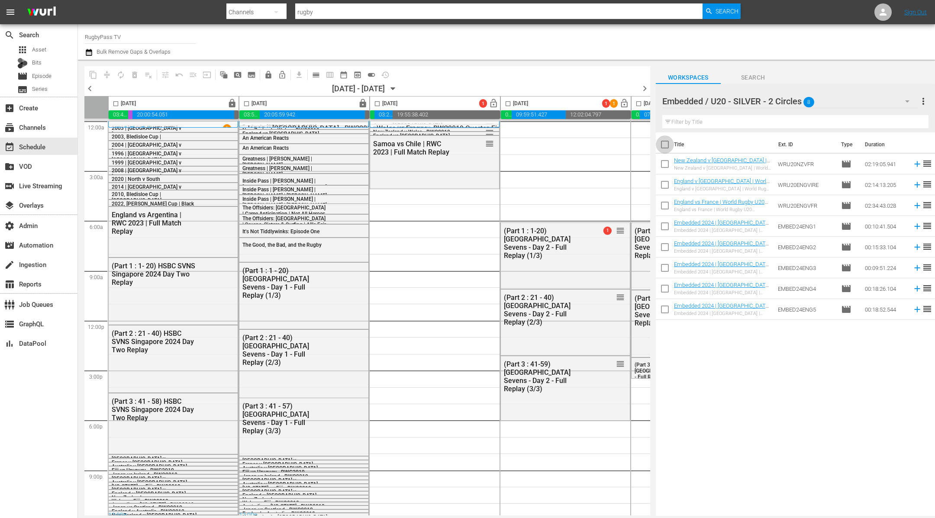
click at [666, 145] on input "checkbox" at bounding box center [665, 146] width 18 height 18
checkbox input "true"
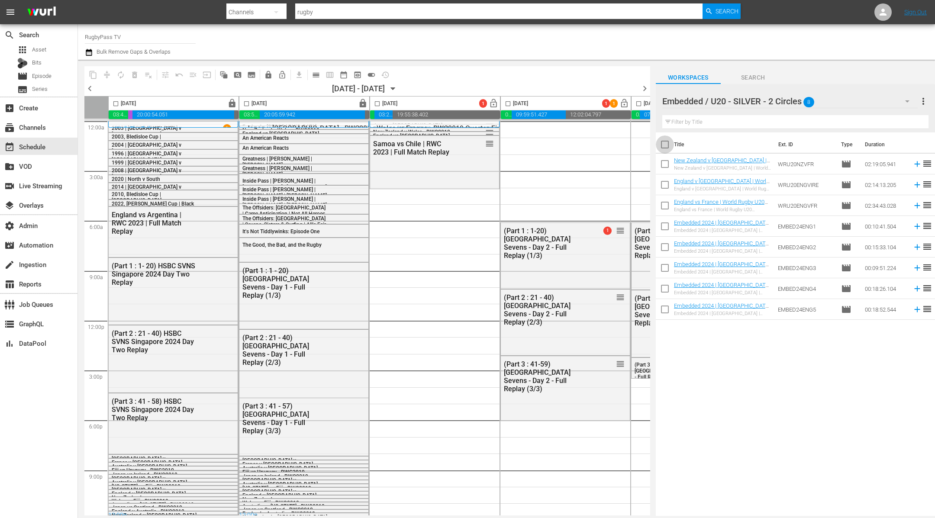
checkbox input "true"
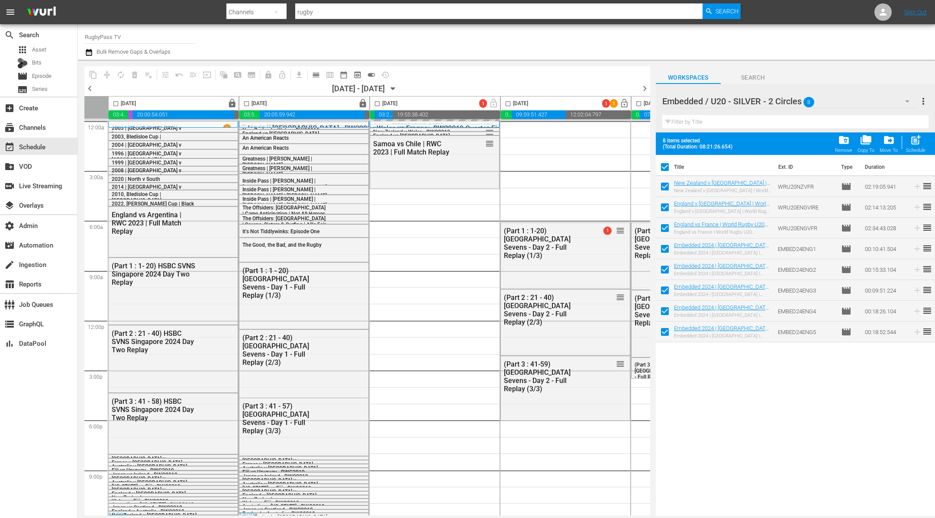
click at [666, 171] on input "checkbox" at bounding box center [665, 169] width 18 height 18
checkbox input "false"
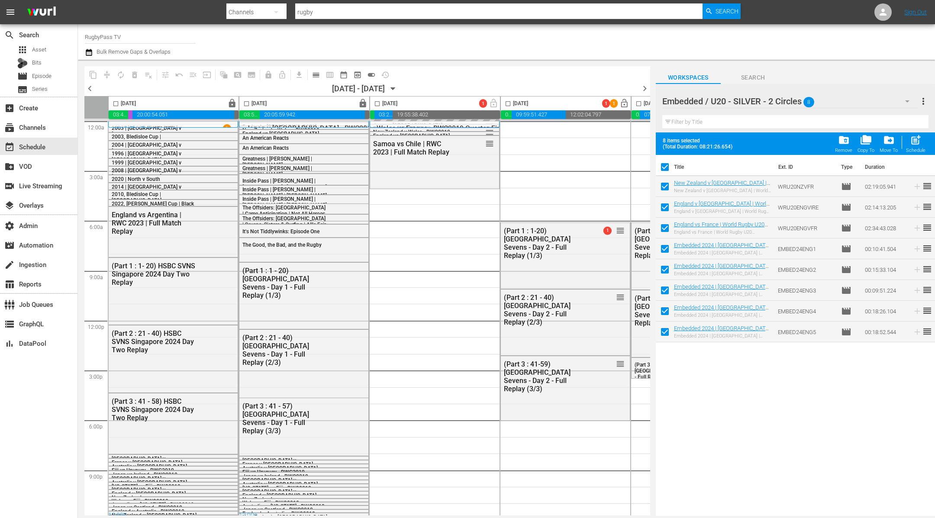
checkbox input "false"
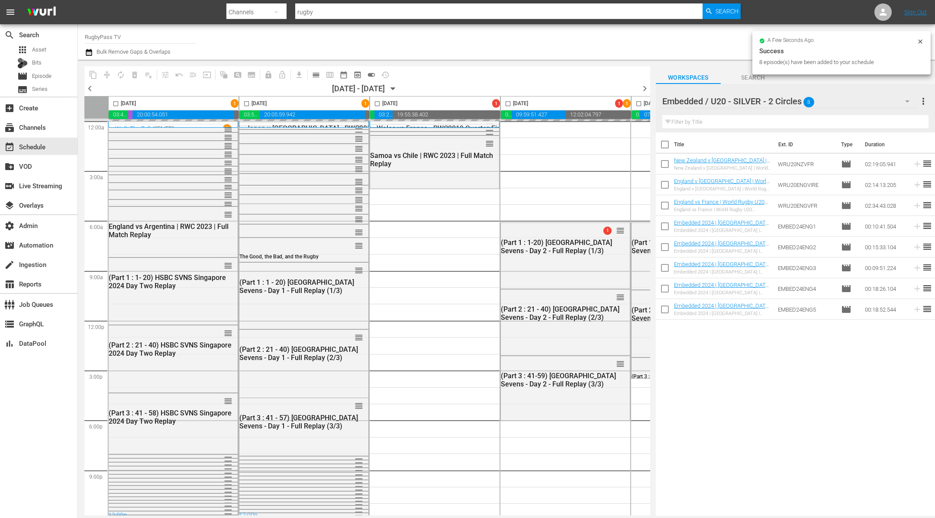
click at [826, 95] on div "Embedded / U20 - SILVER - 2 Circles 8" at bounding box center [791, 101] width 256 height 24
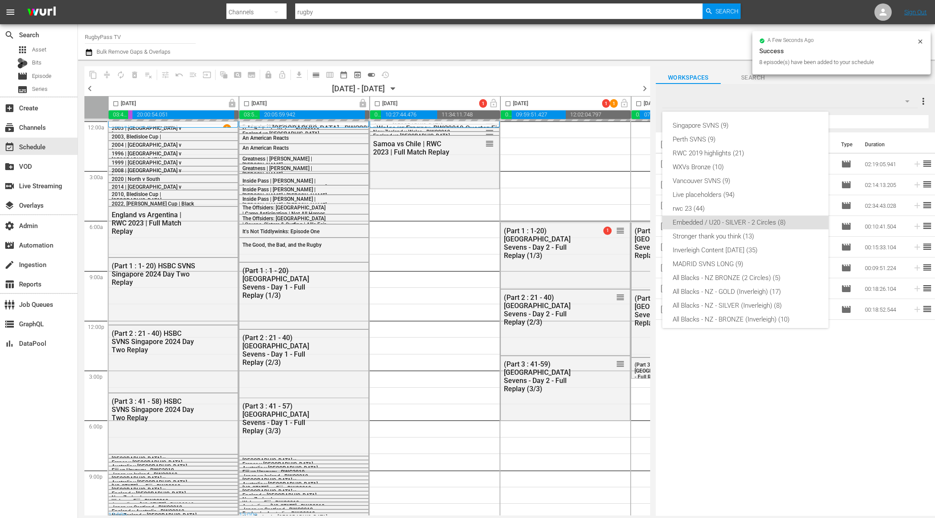
scroll to position [88, 0]
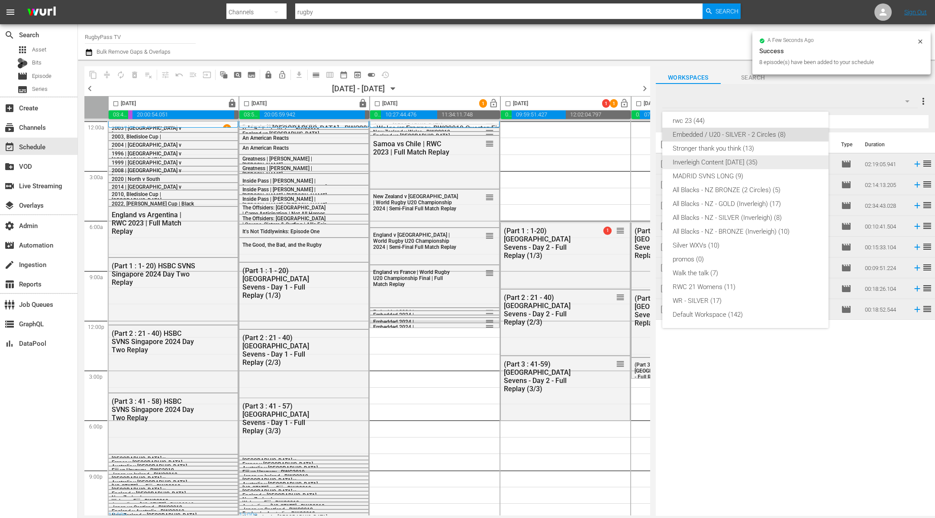
click at [768, 161] on div "Inverleigh Content [DATE] (35)" at bounding box center [746, 162] width 146 height 14
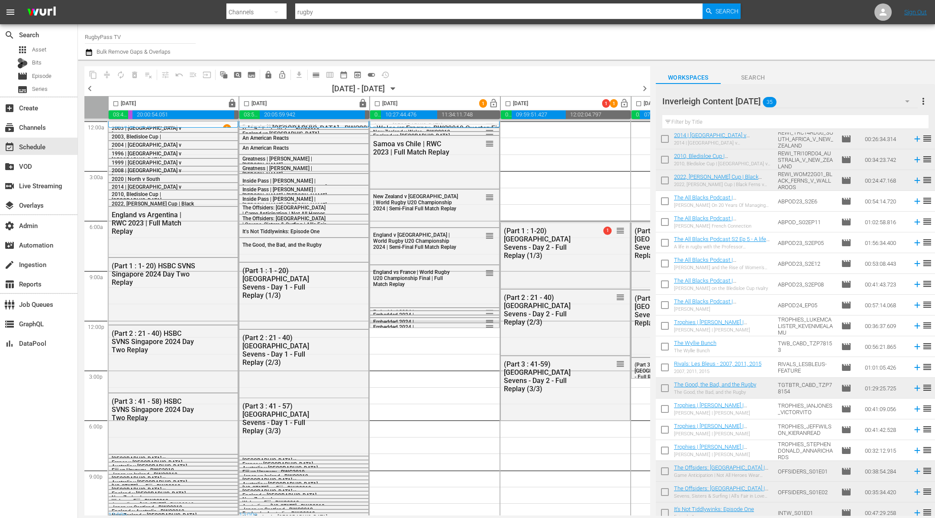
scroll to position [217, 0]
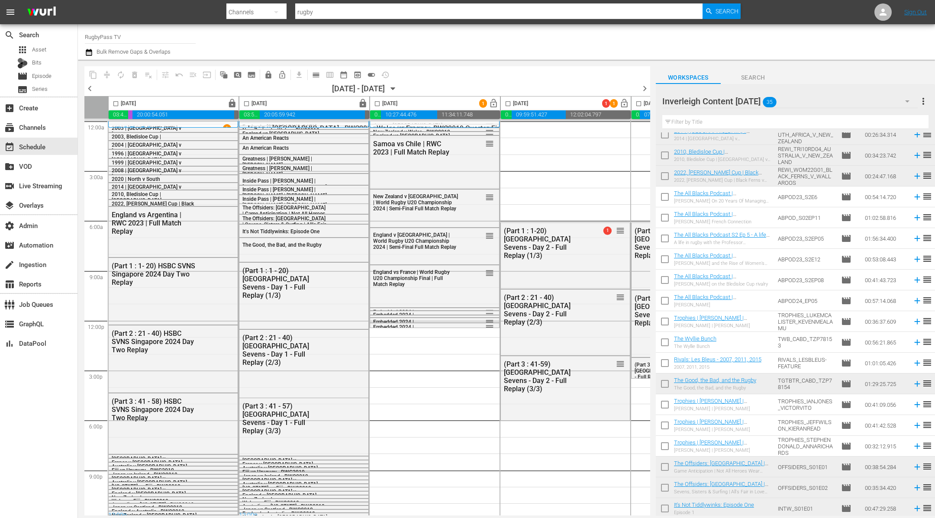
click at [669, 197] on input "checkbox" at bounding box center [665, 199] width 18 height 18
checkbox input "true"
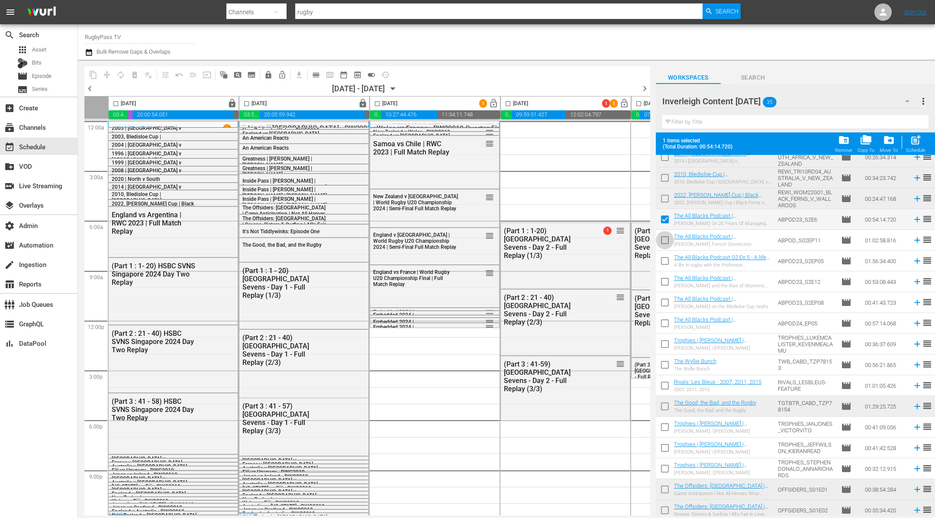
click at [667, 247] on input "checkbox" at bounding box center [665, 242] width 18 height 18
checkbox input "true"
click at [666, 260] on input "checkbox" at bounding box center [665, 263] width 18 height 18
checkbox input "true"
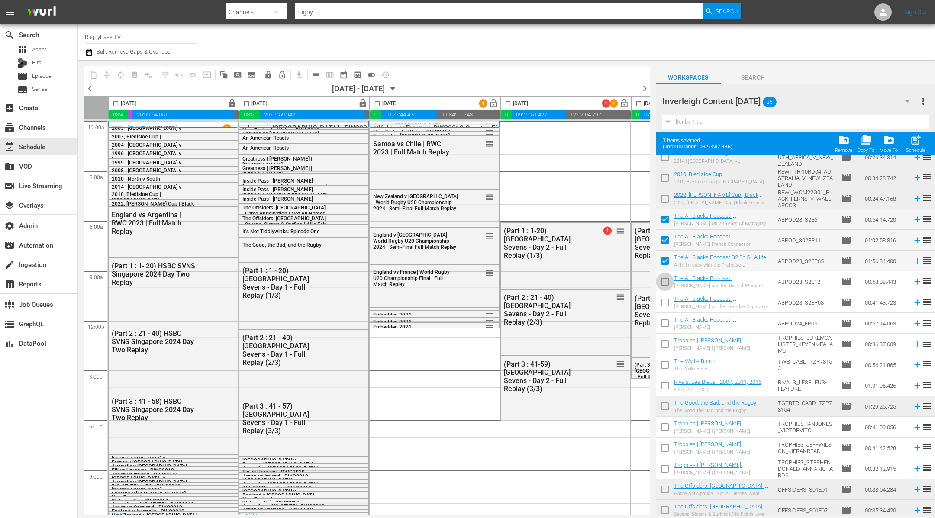
click at [663, 283] on input "checkbox" at bounding box center [665, 284] width 18 height 18
checkbox input "true"
click at [667, 303] on input "checkbox" at bounding box center [665, 304] width 18 height 18
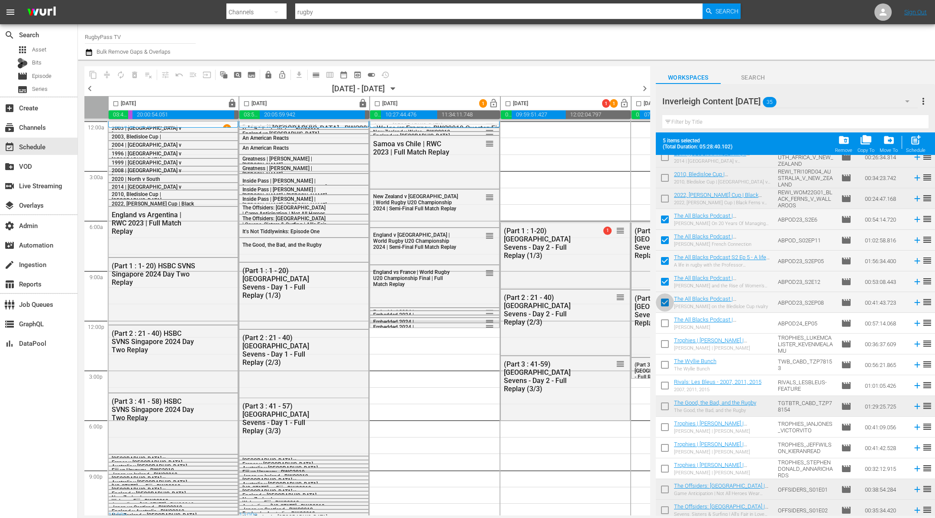
click at [663, 305] on input "checkbox" at bounding box center [665, 304] width 18 height 18
checkbox input "false"
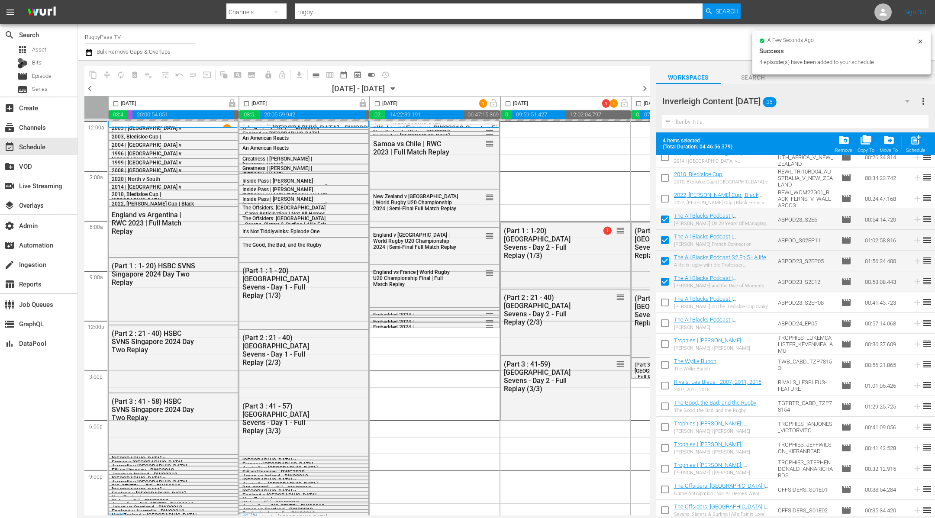
scroll to position [0, 0]
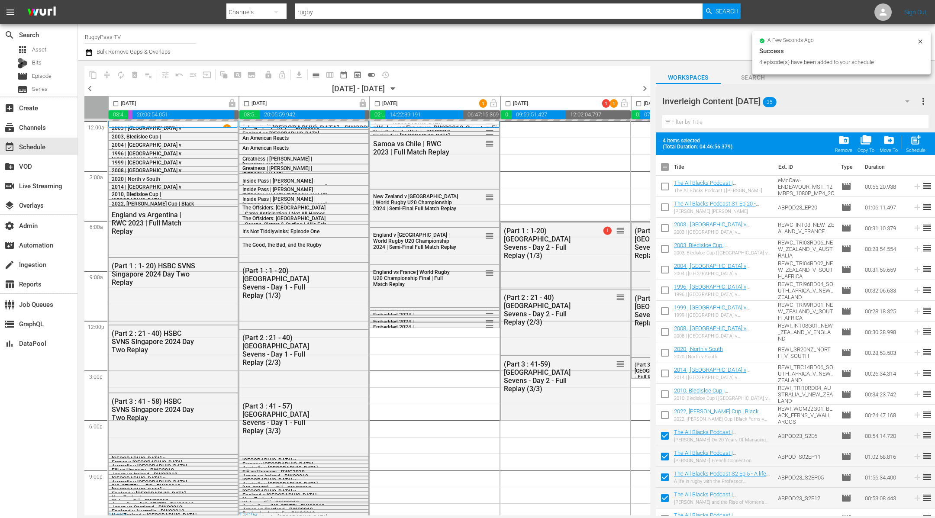
click at [663, 173] on input "checkbox" at bounding box center [665, 169] width 18 height 18
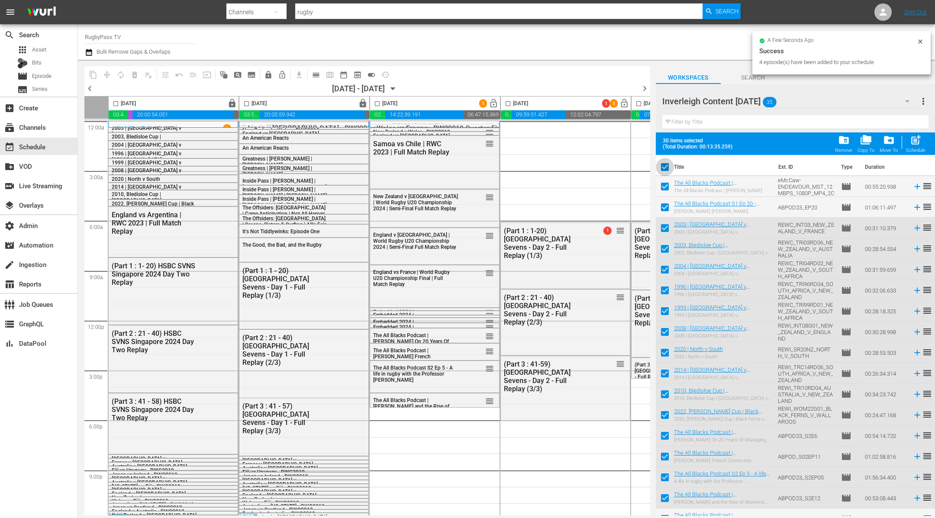
click at [663, 173] on input "checkbox" at bounding box center [665, 169] width 18 height 18
checkbox input "false"
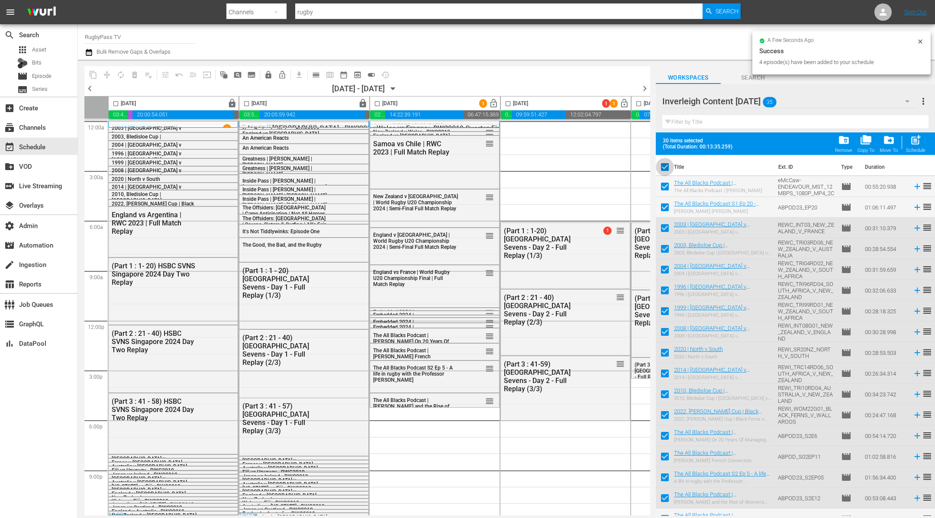
checkbox input "false"
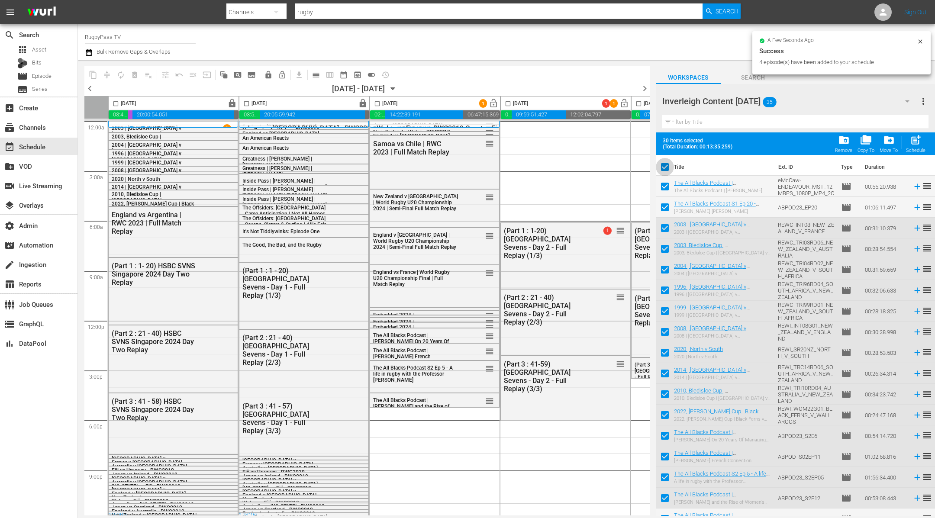
checkbox input "false"
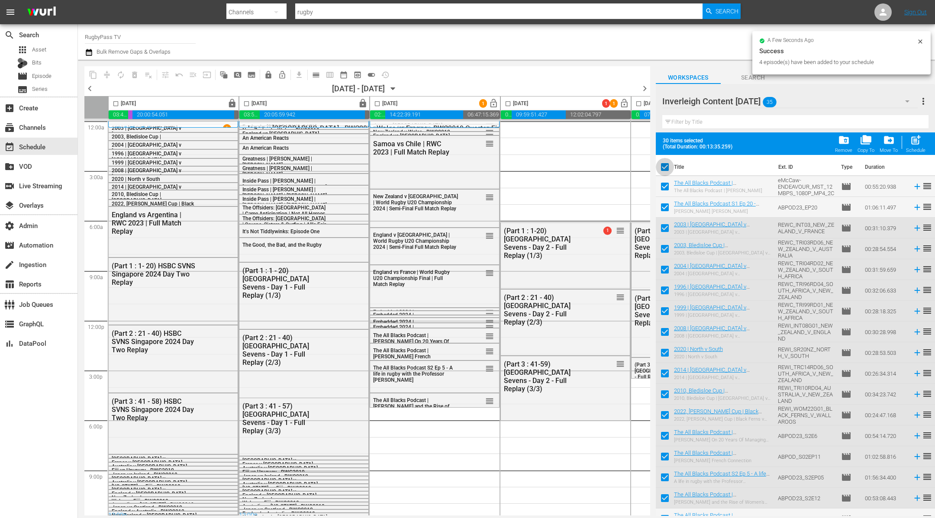
checkbox input "false"
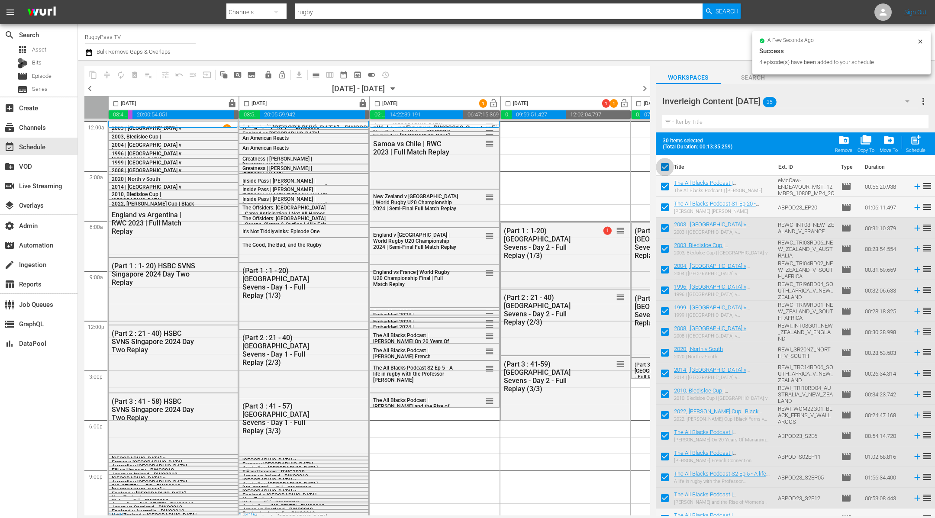
checkbox input "false"
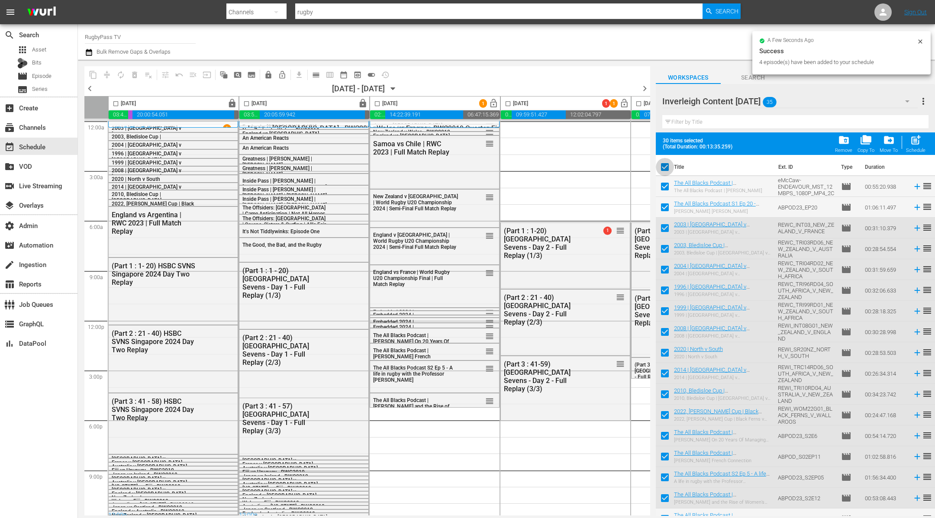
checkbox input "false"
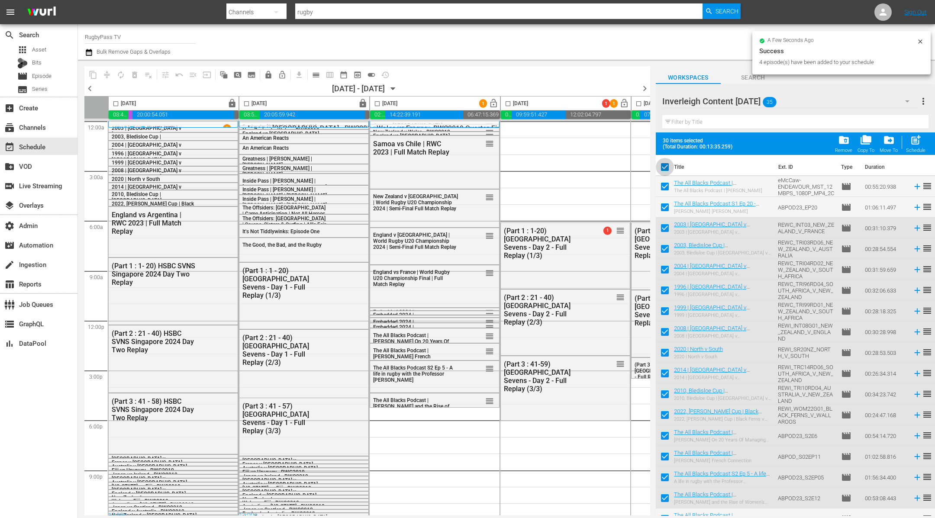
checkbox input "false"
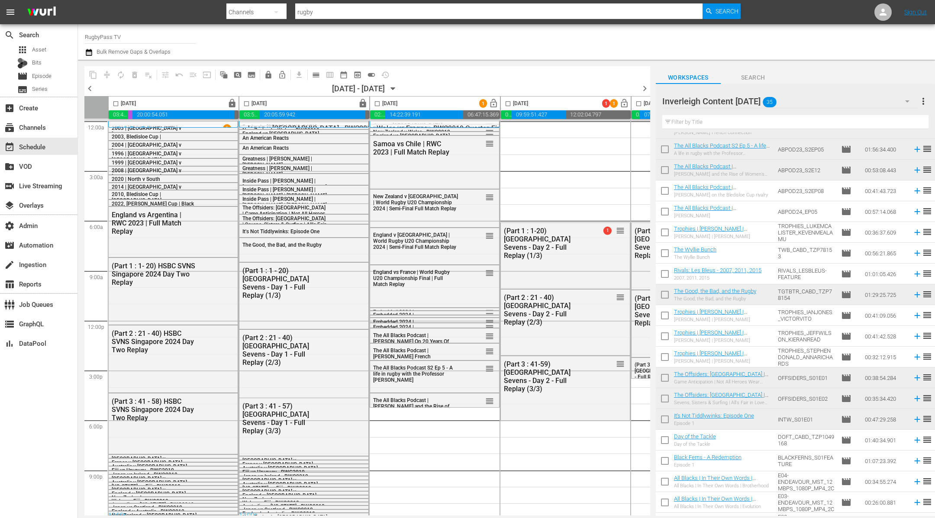
scroll to position [304, 0]
click at [826, 103] on div "Inverleigh Content [DATE]" at bounding box center [791, 101] width 256 height 24
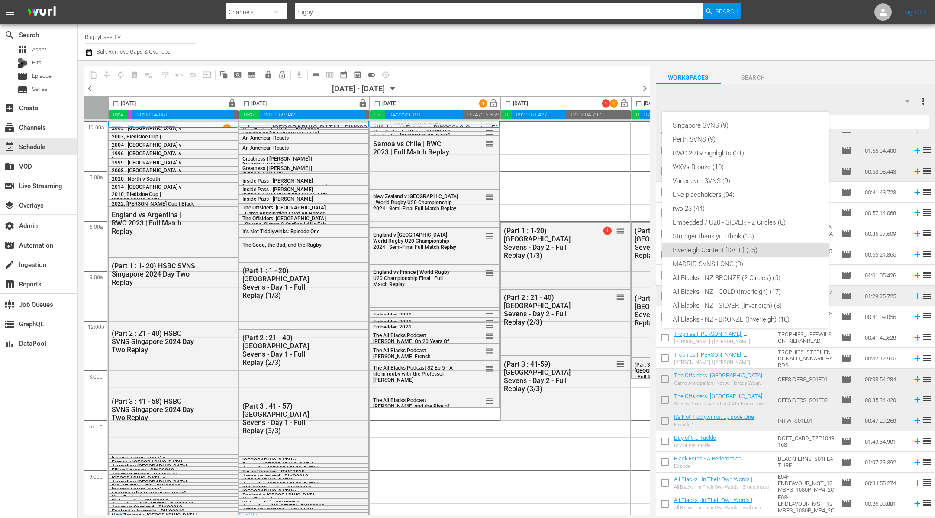
scroll to position [88, 0]
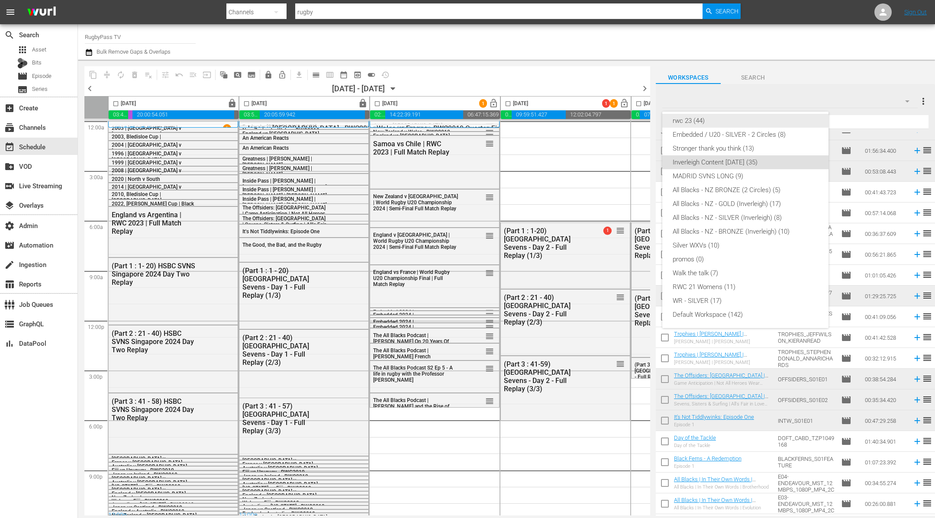
click at [783, 121] on div "rwc 23 (44)" at bounding box center [746, 121] width 146 height 14
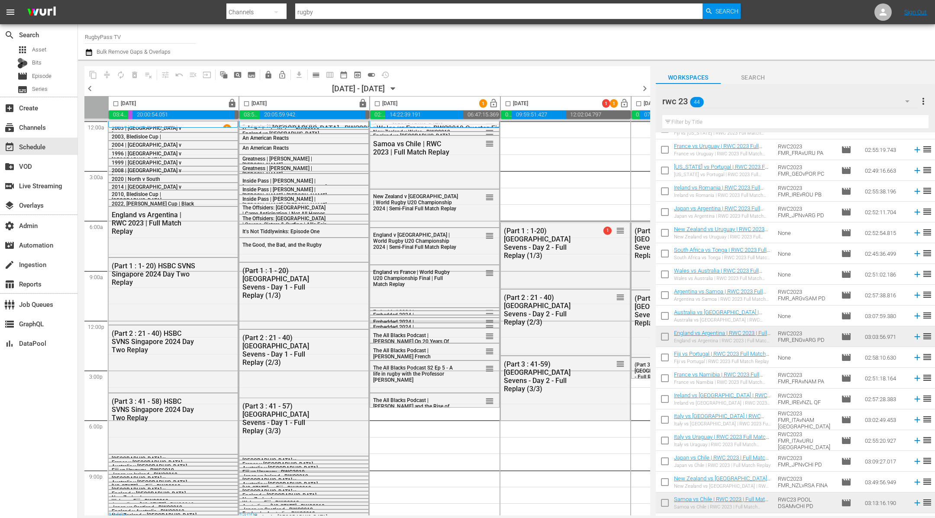
scroll to position [488, 0]
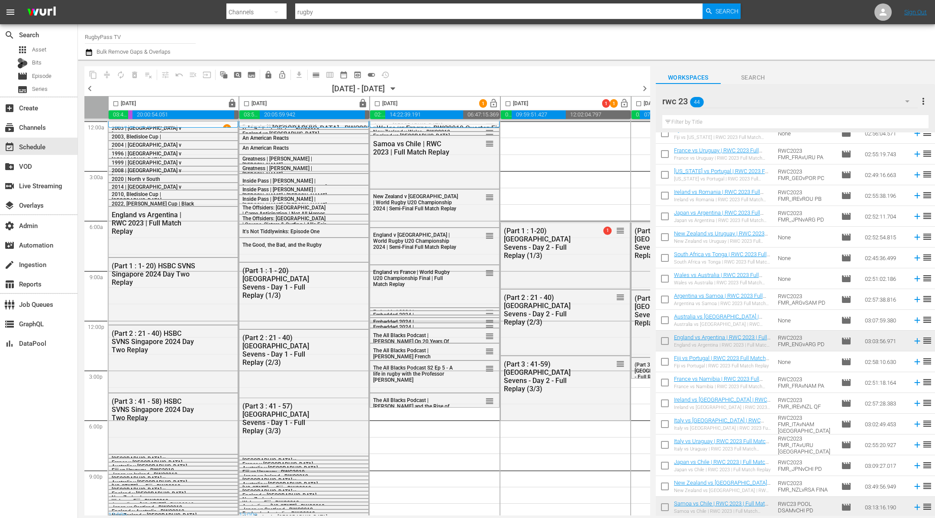
click at [92, 92] on span "chevron_left" at bounding box center [89, 88] width 11 height 11
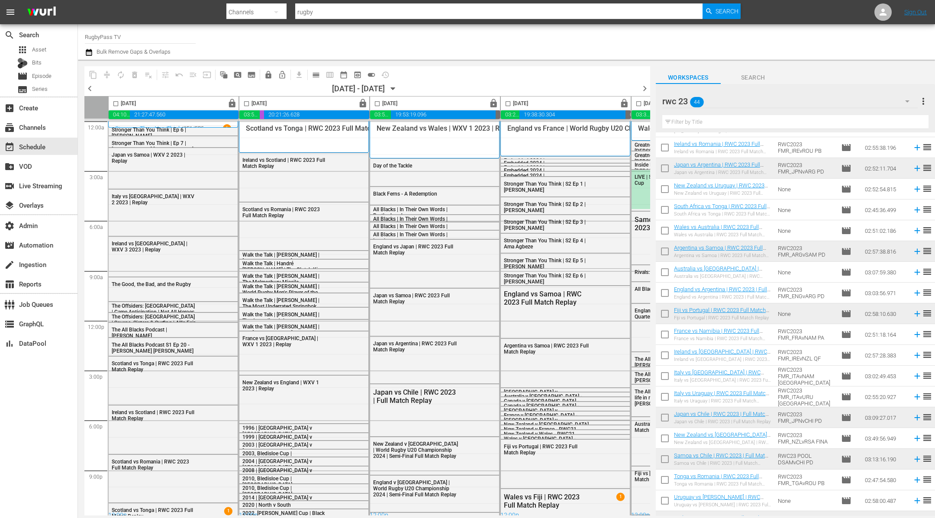
scroll to position [550, 0]
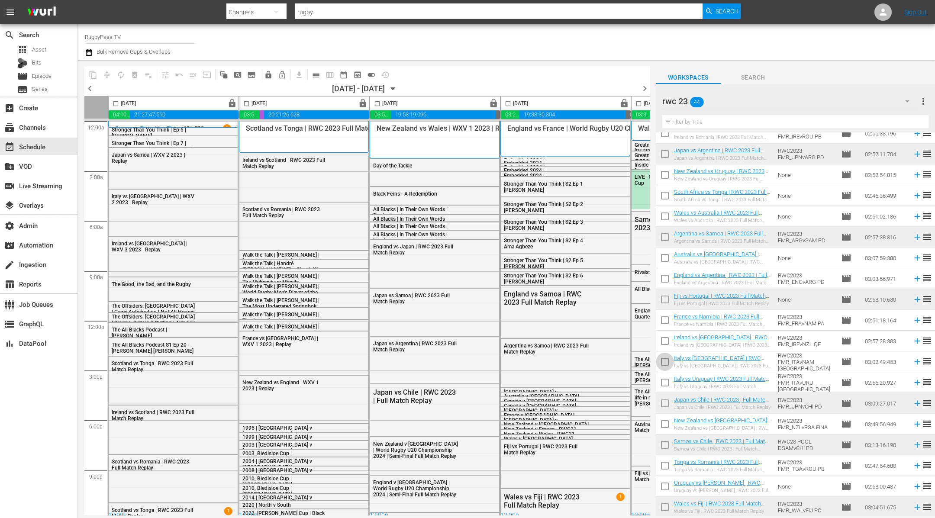
click at [666, 364] on input "checkbox" at bounding box center [665, 364] width 18 height 18
checkbox input "true"
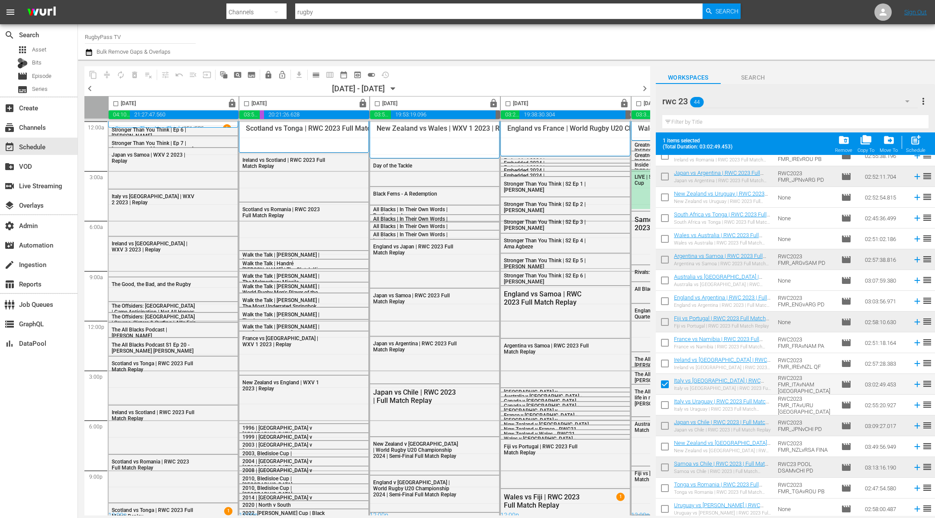
click at [669, 403] on input "checkbox" at bounding box center [665, 407] width 18 height 18
checkbox input "true"
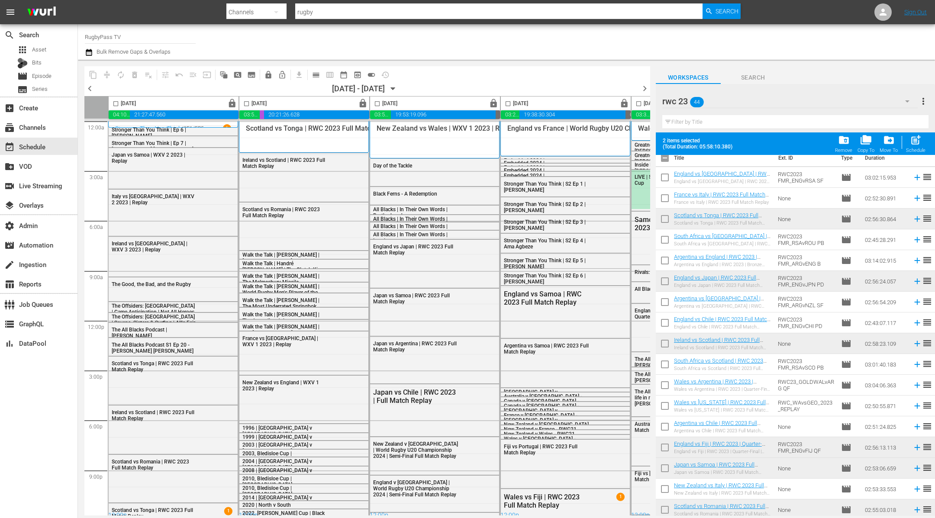
scroll to position [0, 0]
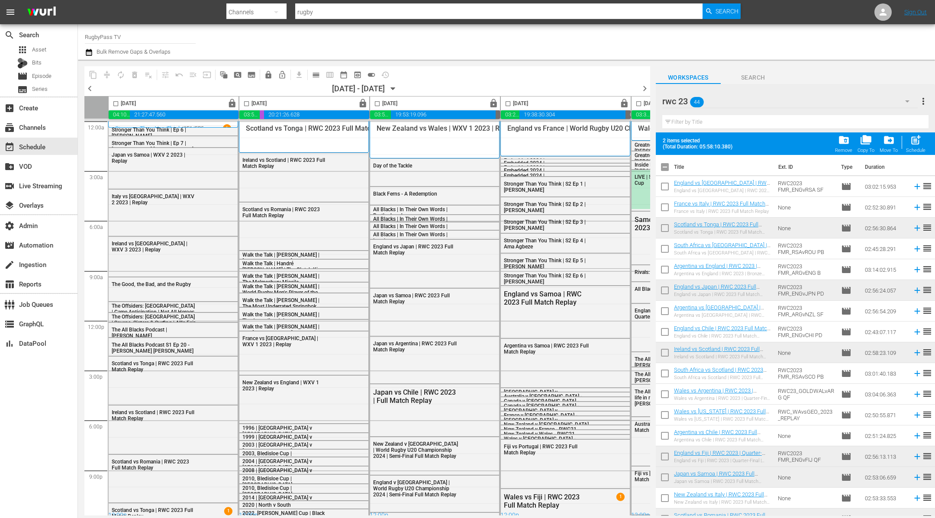
click at [666, 186] on input "checkbox" at bounding box center [665, 188] width 18 height 18
checkbox input "true"
click at [663, 330] on input "checkbox" at bounding box center [665, 334] width 18 height 18
checkbox input "true"
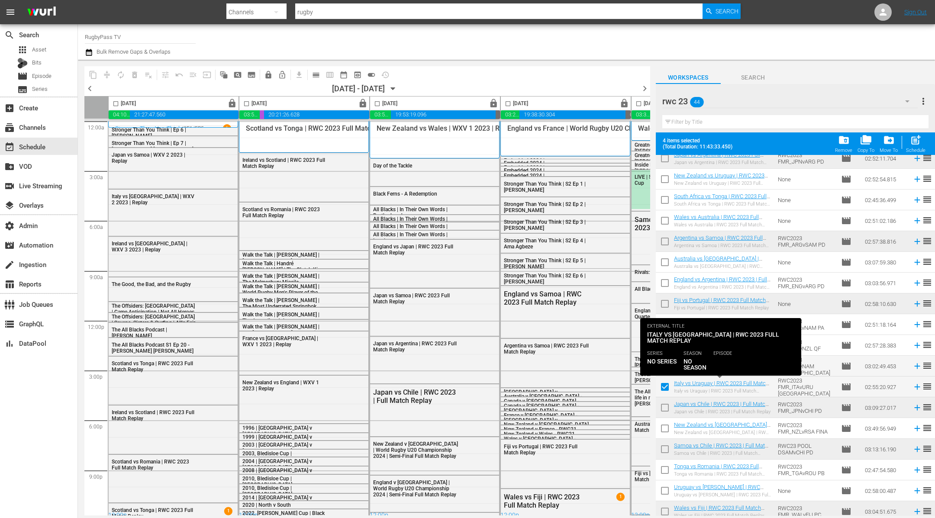
scroll to position [573, 0]
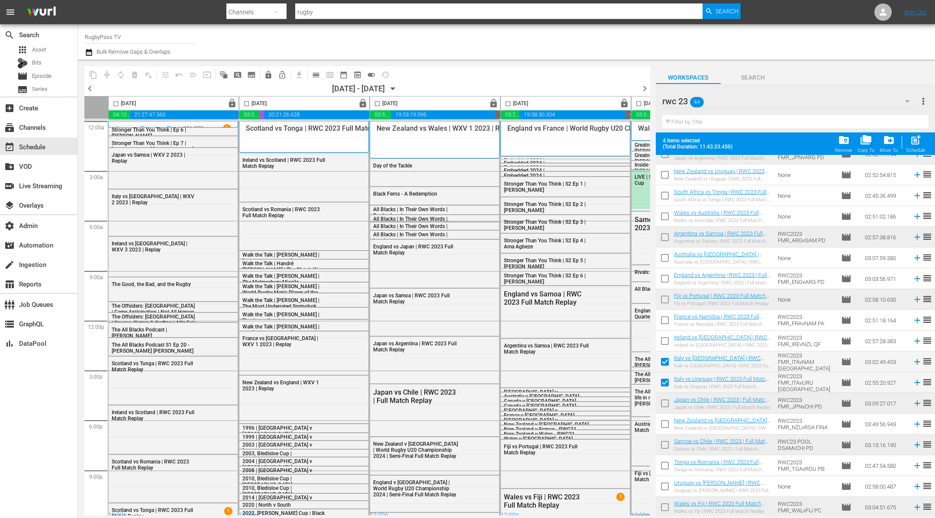
click at [644, 91] on span "chevron_right" at bounding box center [645, 88] width 11 height 11
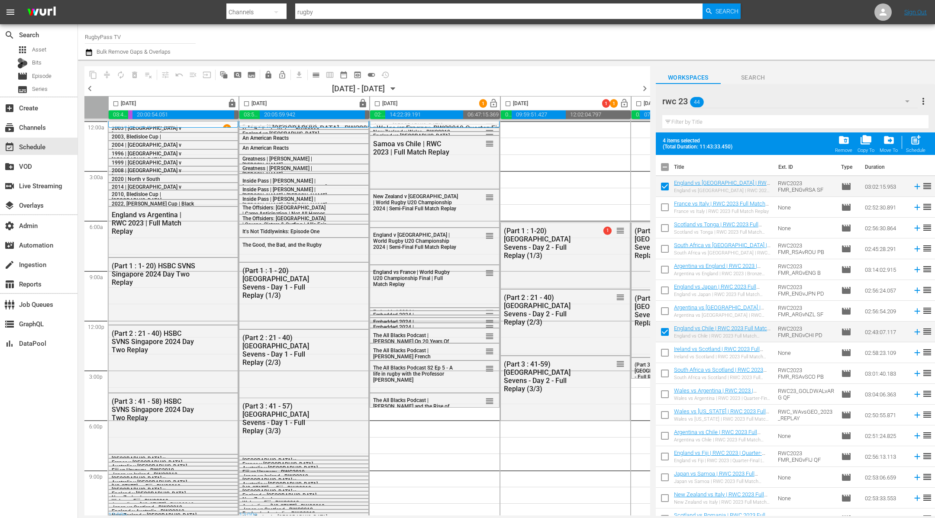
click at [376, 102] on input "checkbox" at bounding box center [377, 105] width 10 height 10
checkbox input "true"
click at [918, 142] on span "post_add" at bounding box center [916, 140] width 12 height 12
checkbox input "false"
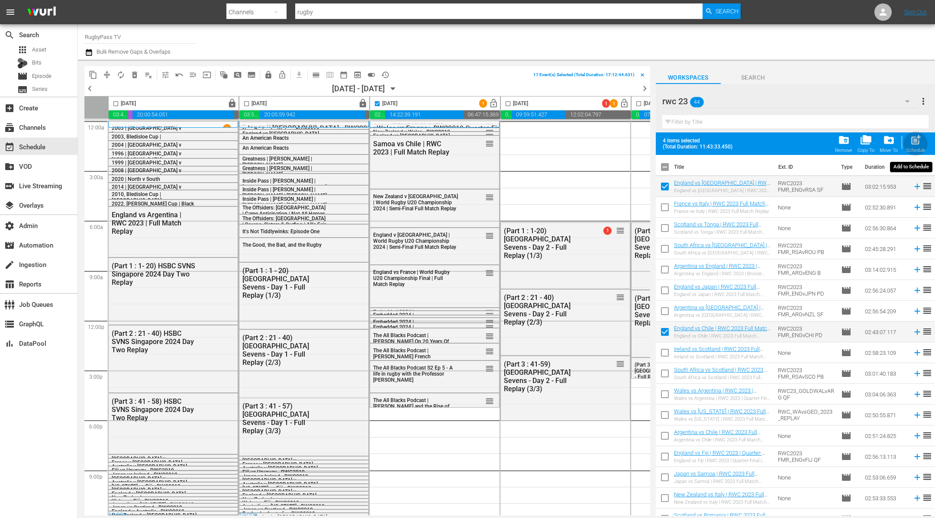
checkbox input "false"
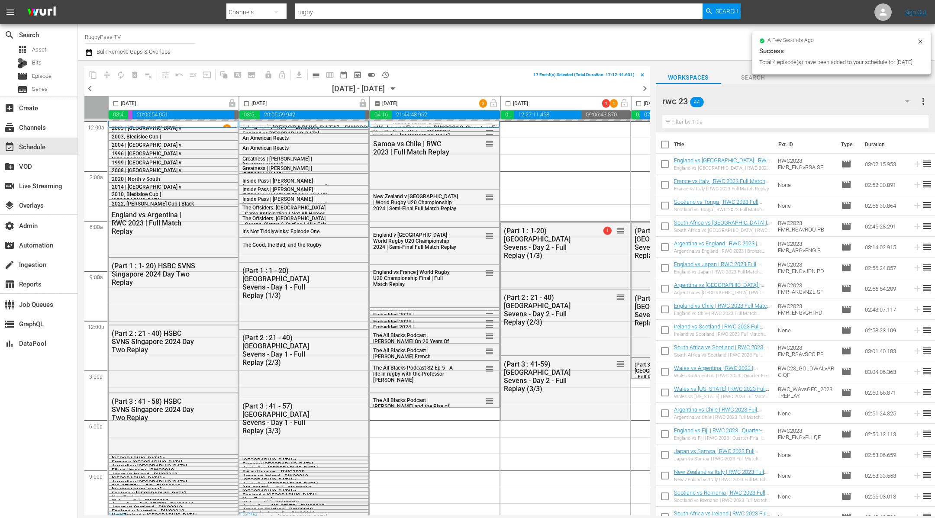
checkbox input "false"
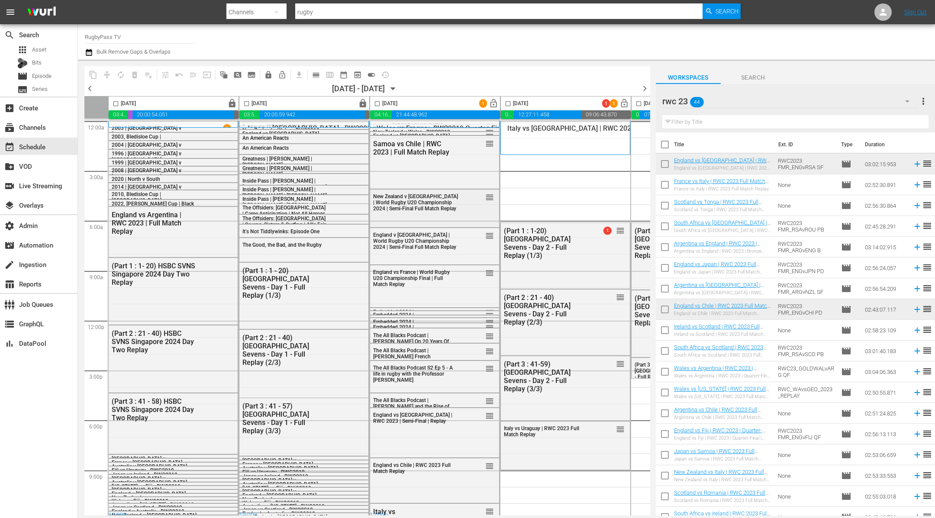
scroll to position [8, 0]
